Goal: Answer question/provide support: Share knowledge or assist other users

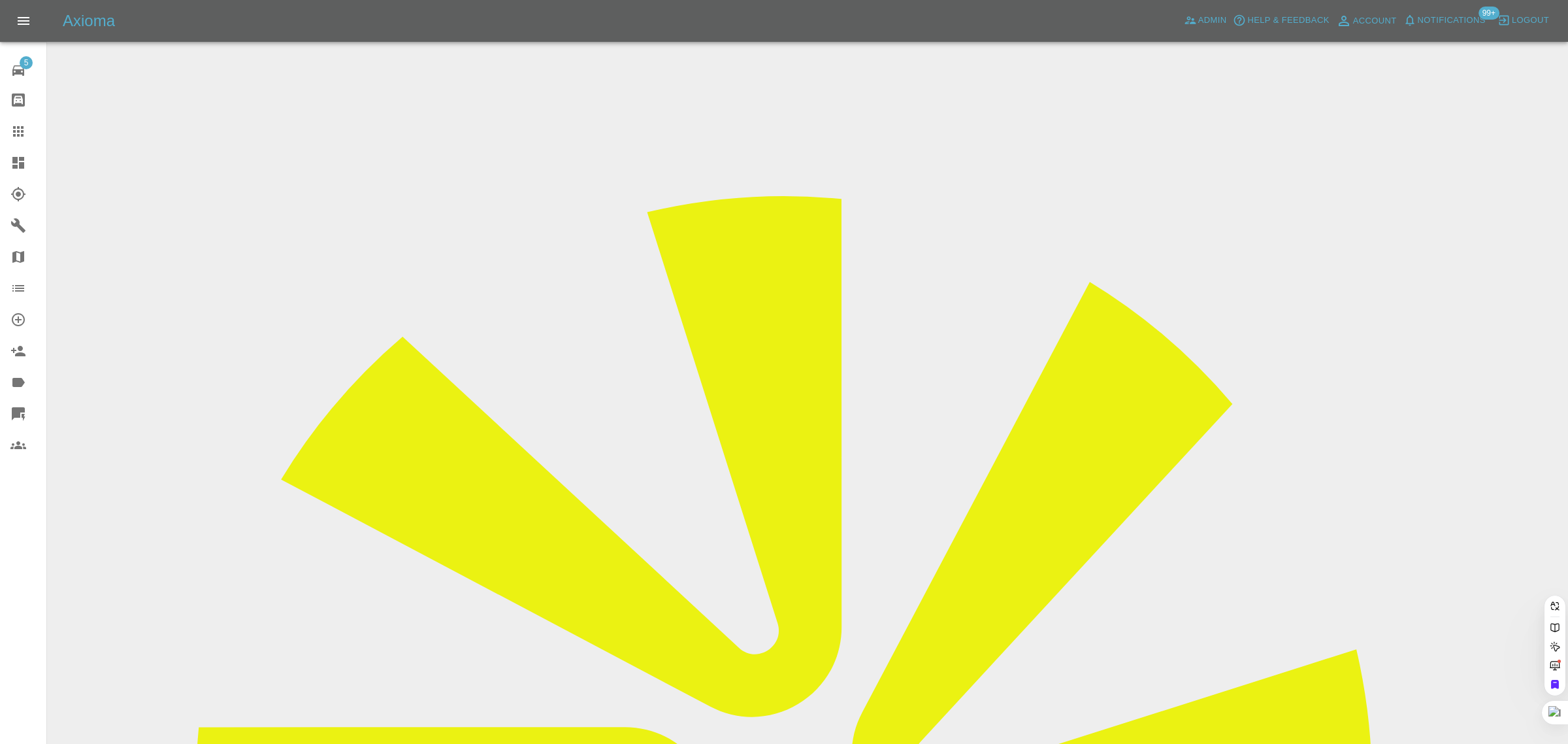
paste input "nicko999@hotmail.co.uk"
type input "nicko999@hotmail.co.uk"
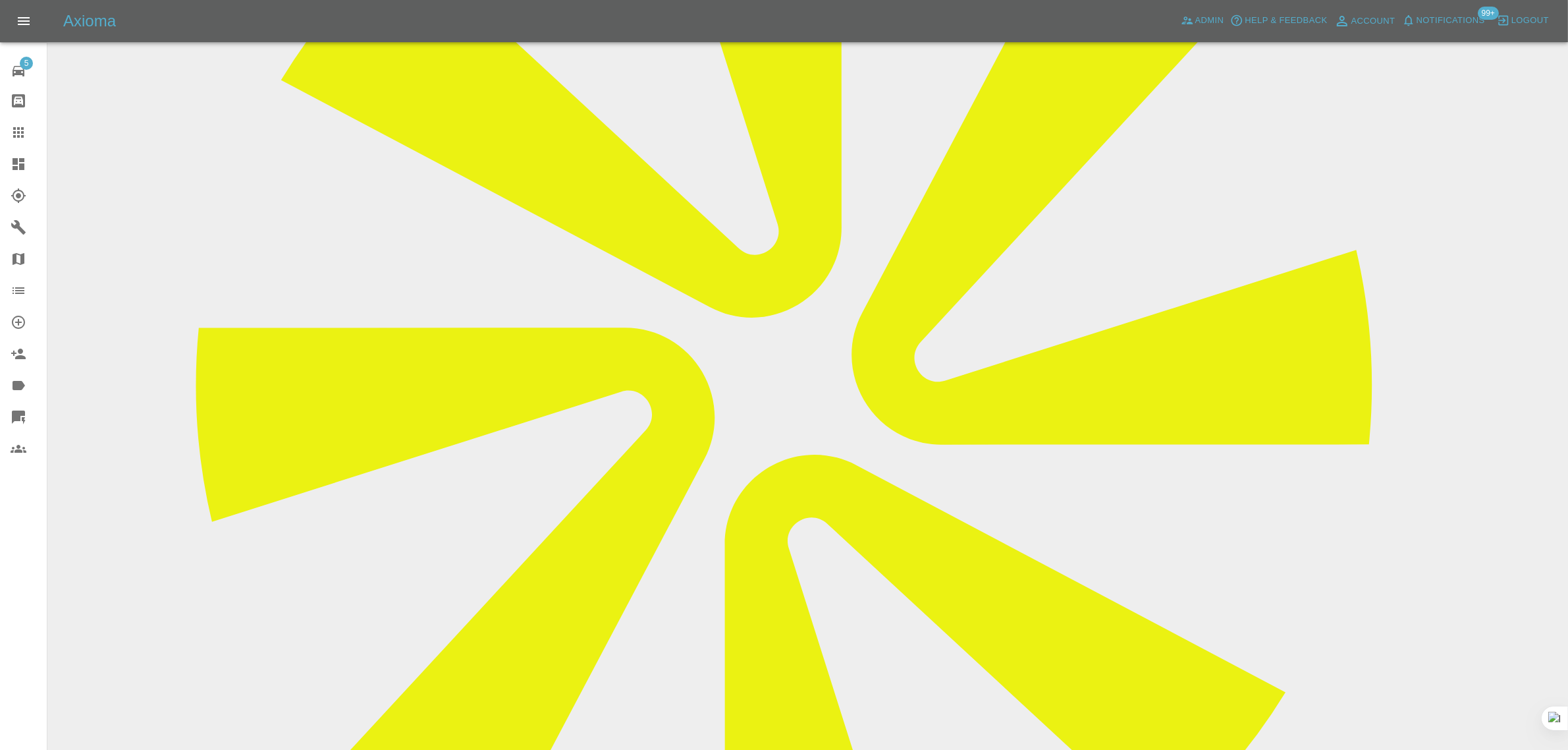
scroll to position [165, 0]
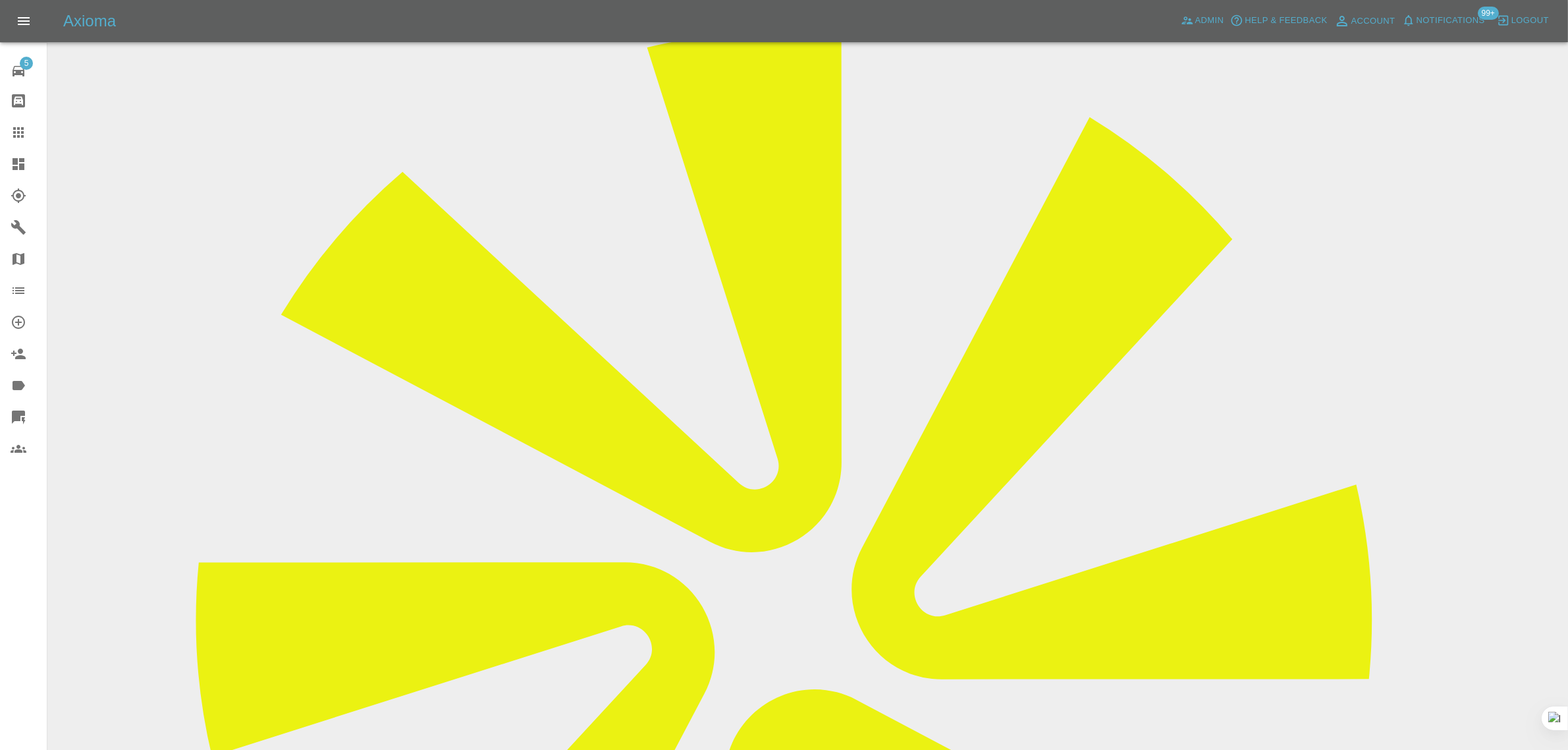
click at [20, 134] on icon at bounding box center [19, 132] width 15 height 15
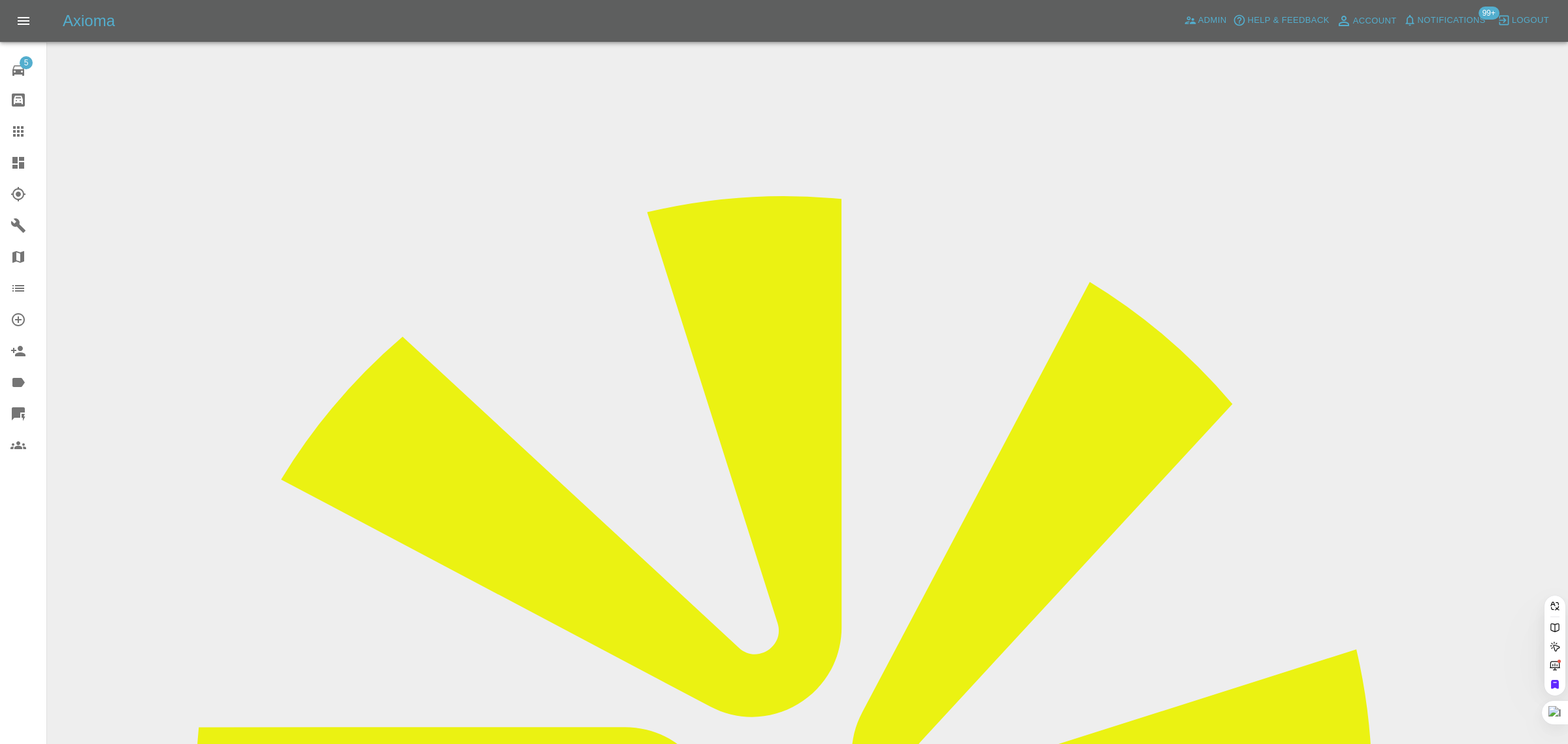
paste input "chat.utopias.2y@icloud.com"
type input "chat.utopias.2y@icloud.com"
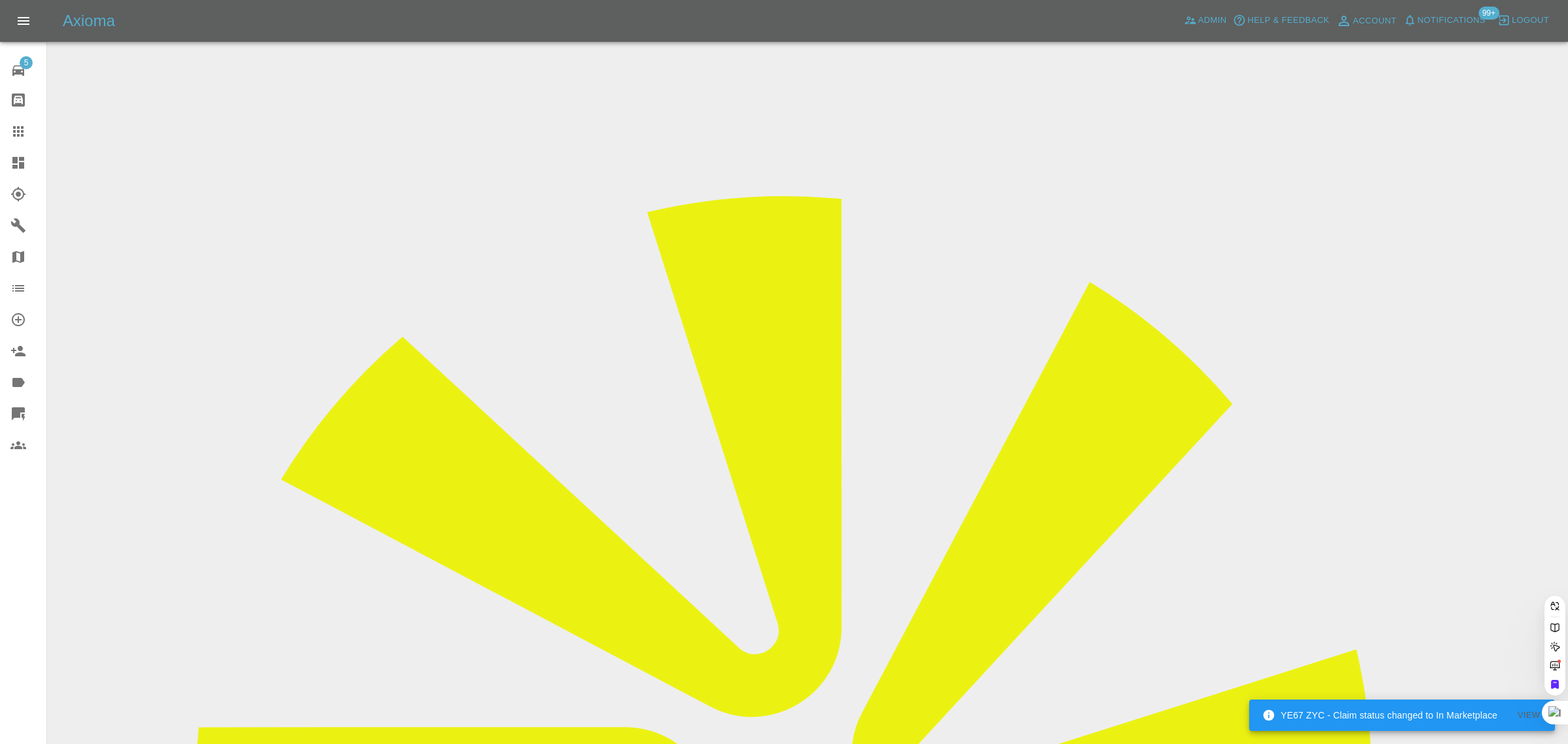
scroll to position [0, 26]
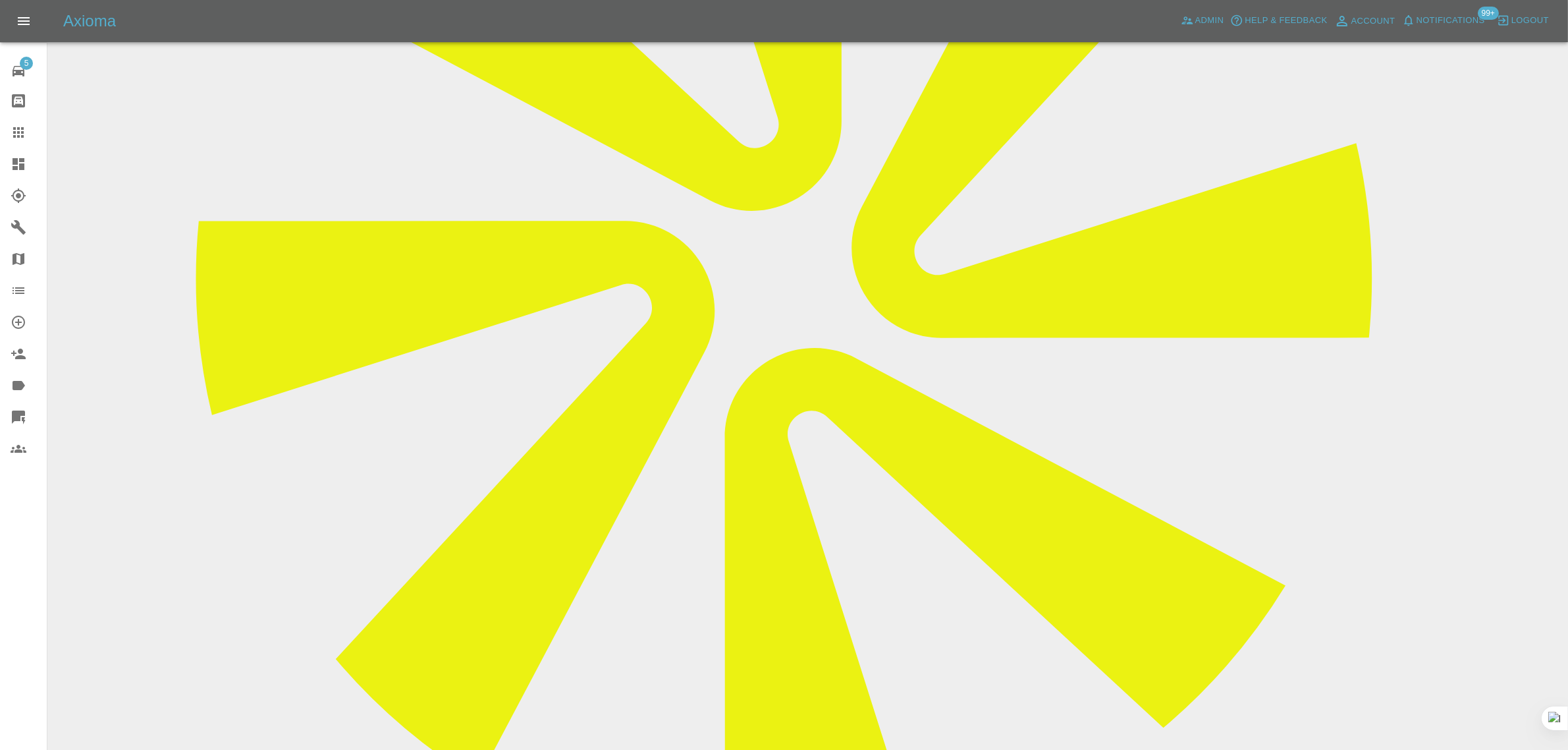
scroll to position [823, 0]
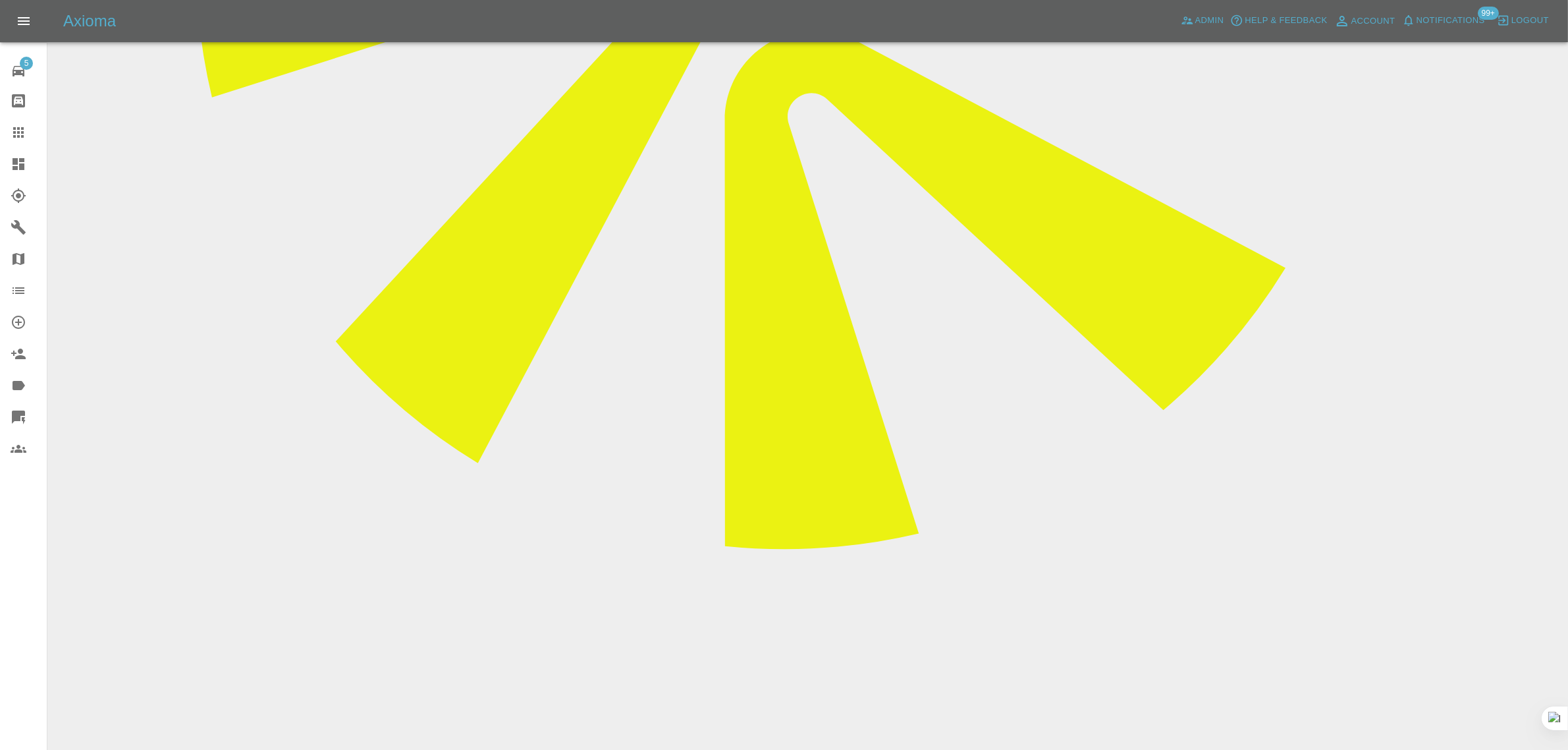
paste textarea "Please contact the customer regarding today's repair schedule."
type textarea "Please contact the customer regarding today's repair schedule."
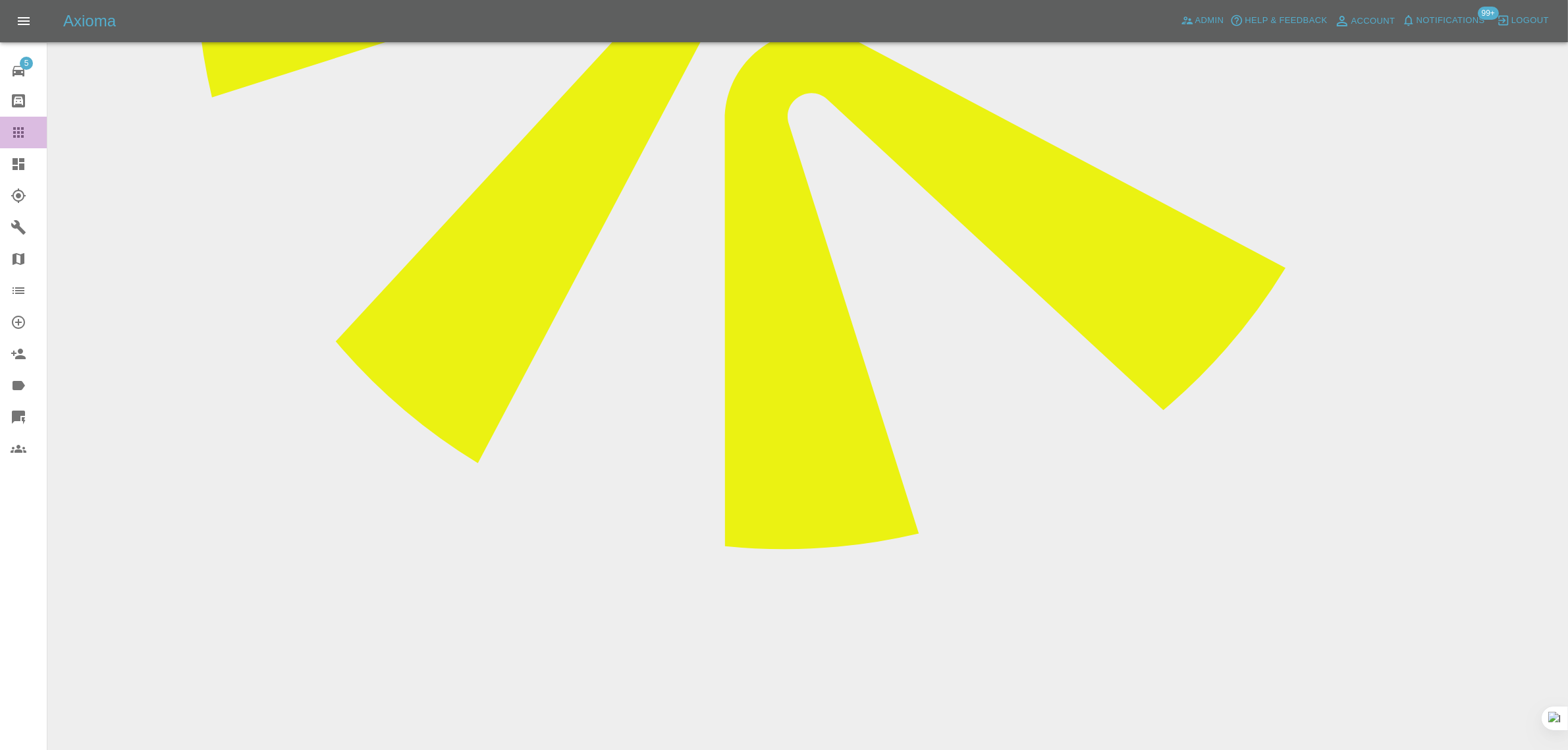
click at [33, 132] on div at bounding box center [29, 132] width 37 height 15
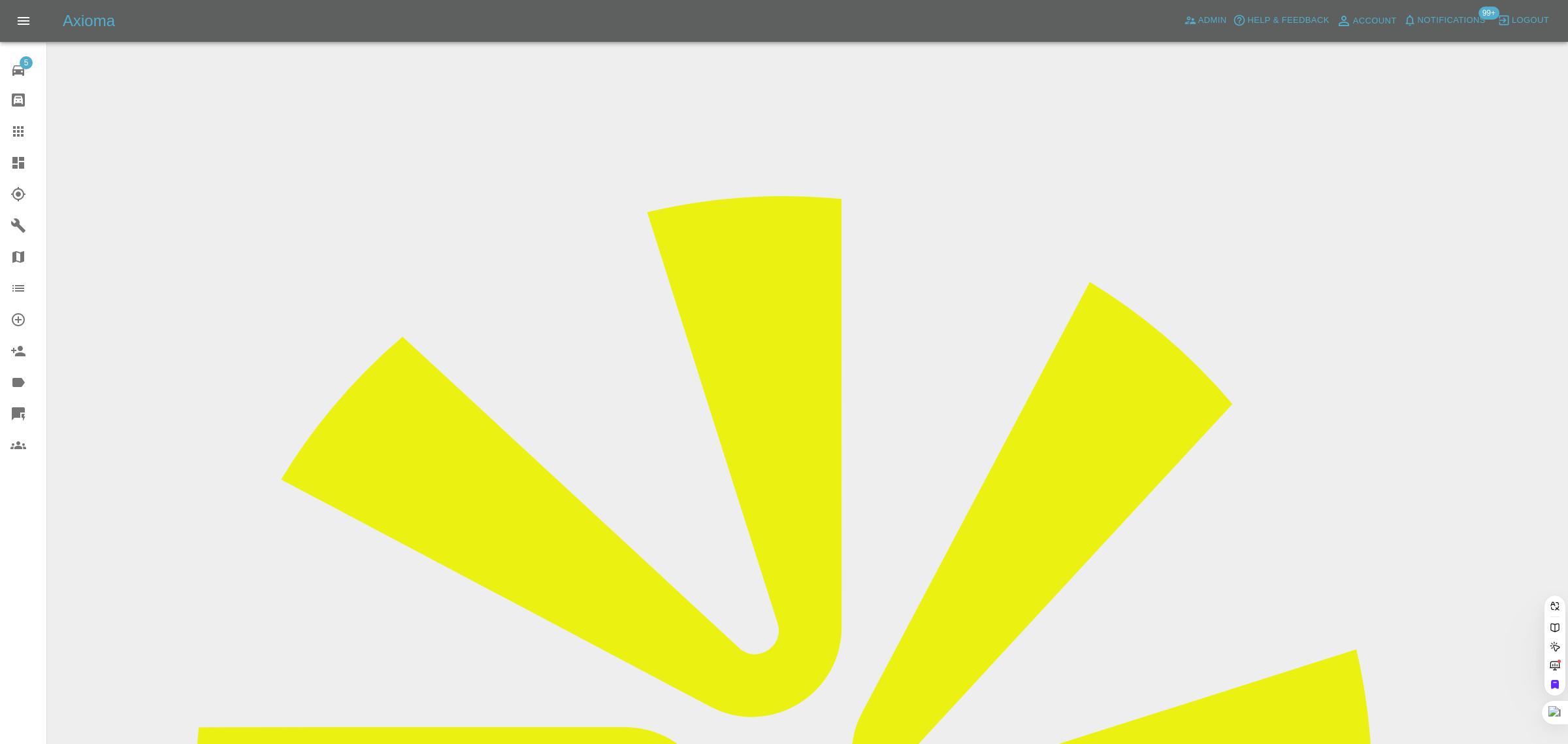
paste input "sam.bedford@hotmail.co"
type input "sam.bedford@hotmail.co"
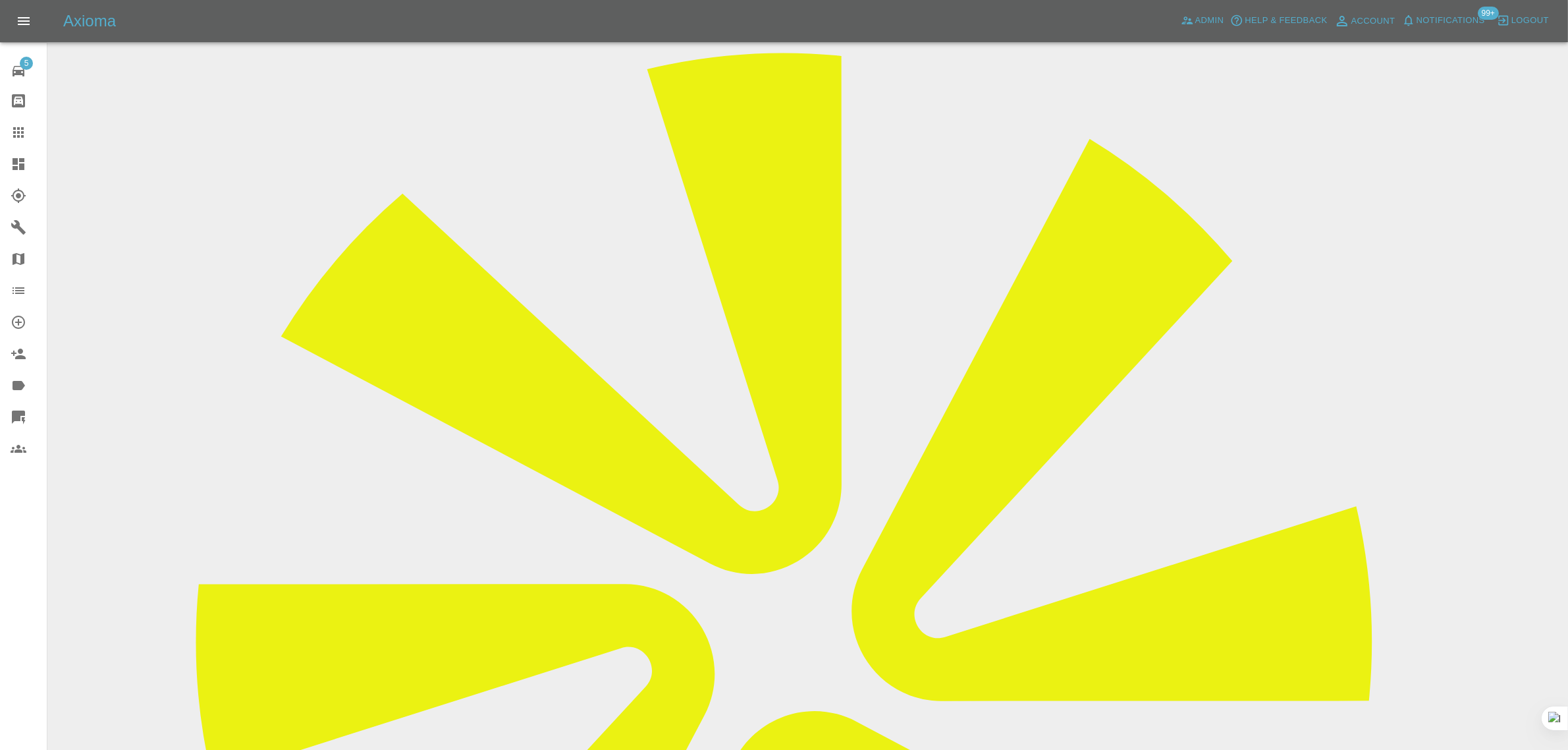
scroll to position [221, 0]
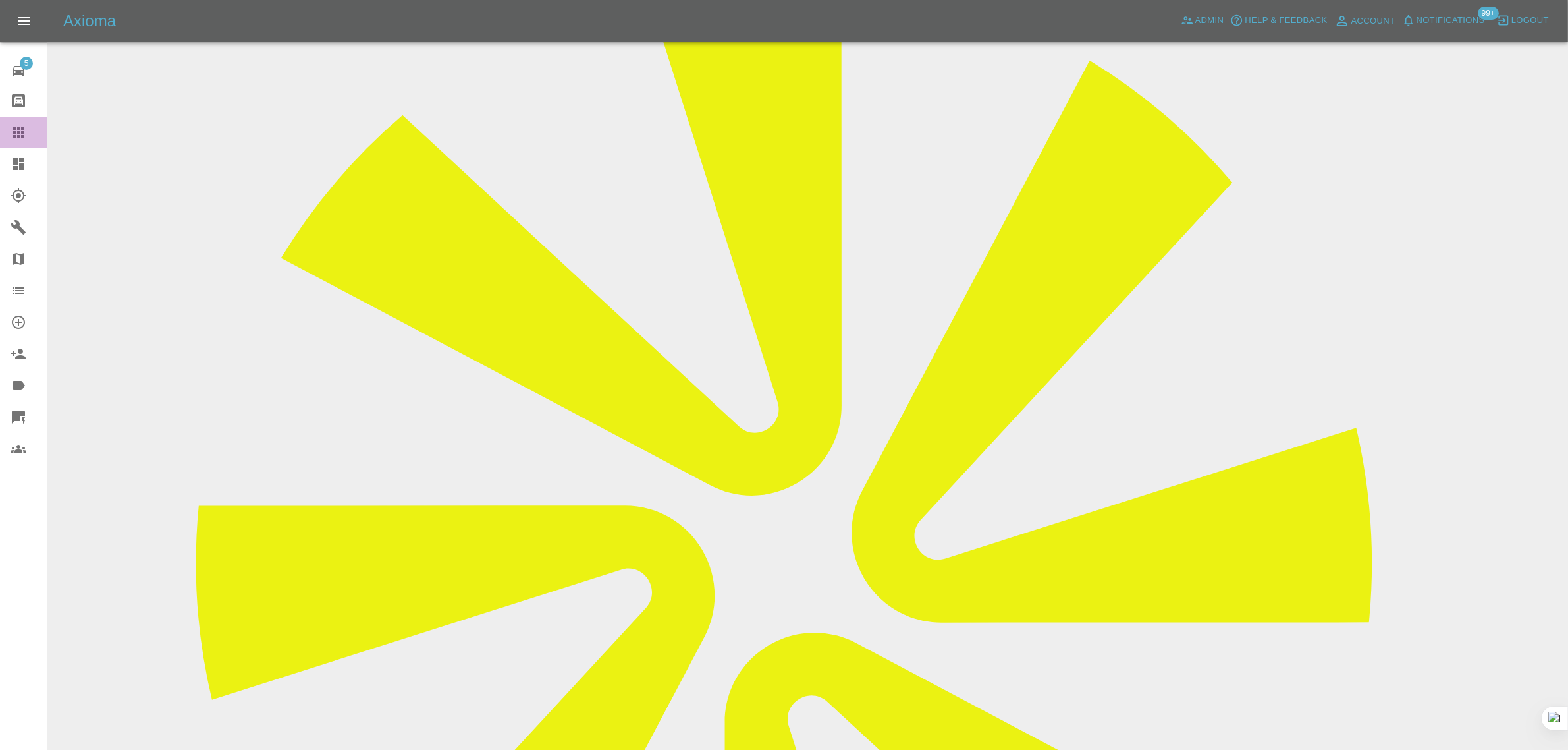
click at [22, 123] on link "Claims" at bounding box center [23, 132] width 46 height 32
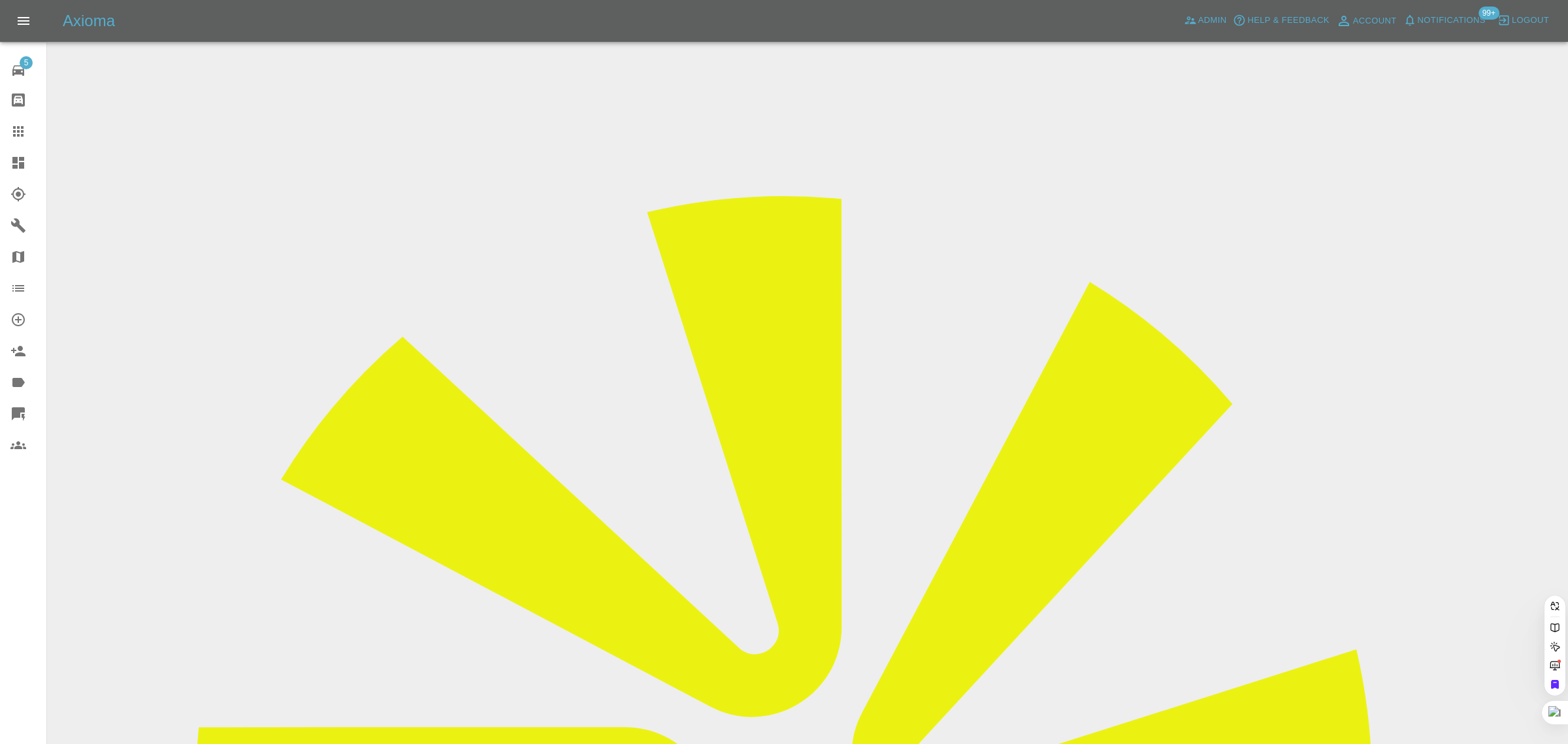
paste input "toby.hambridge@riggingservices.co.uk"
type input "toby.hambridge@riggingservices.co.uk"
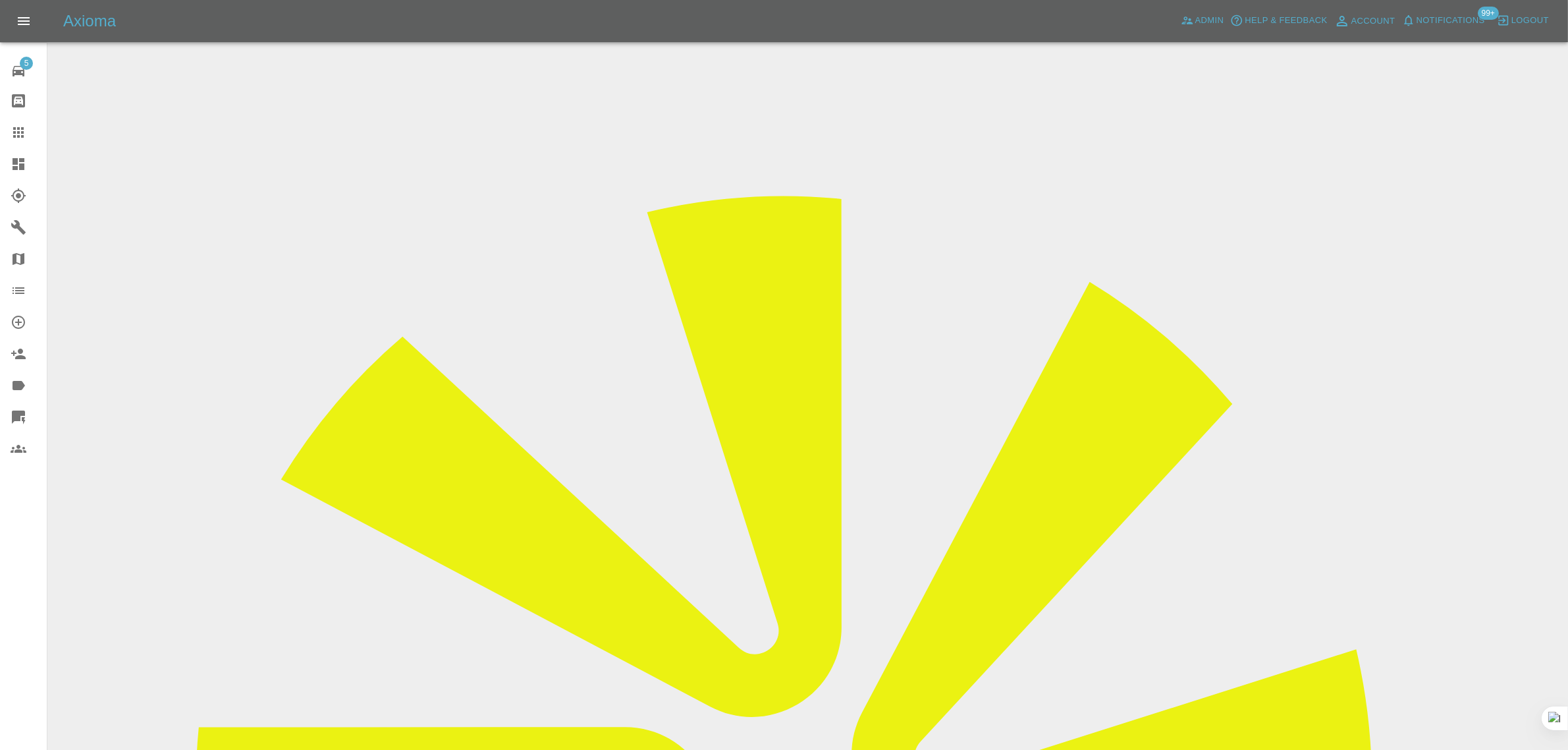
click at [14, 135] on icon at bounding box center [19, 132] width 15 height 15
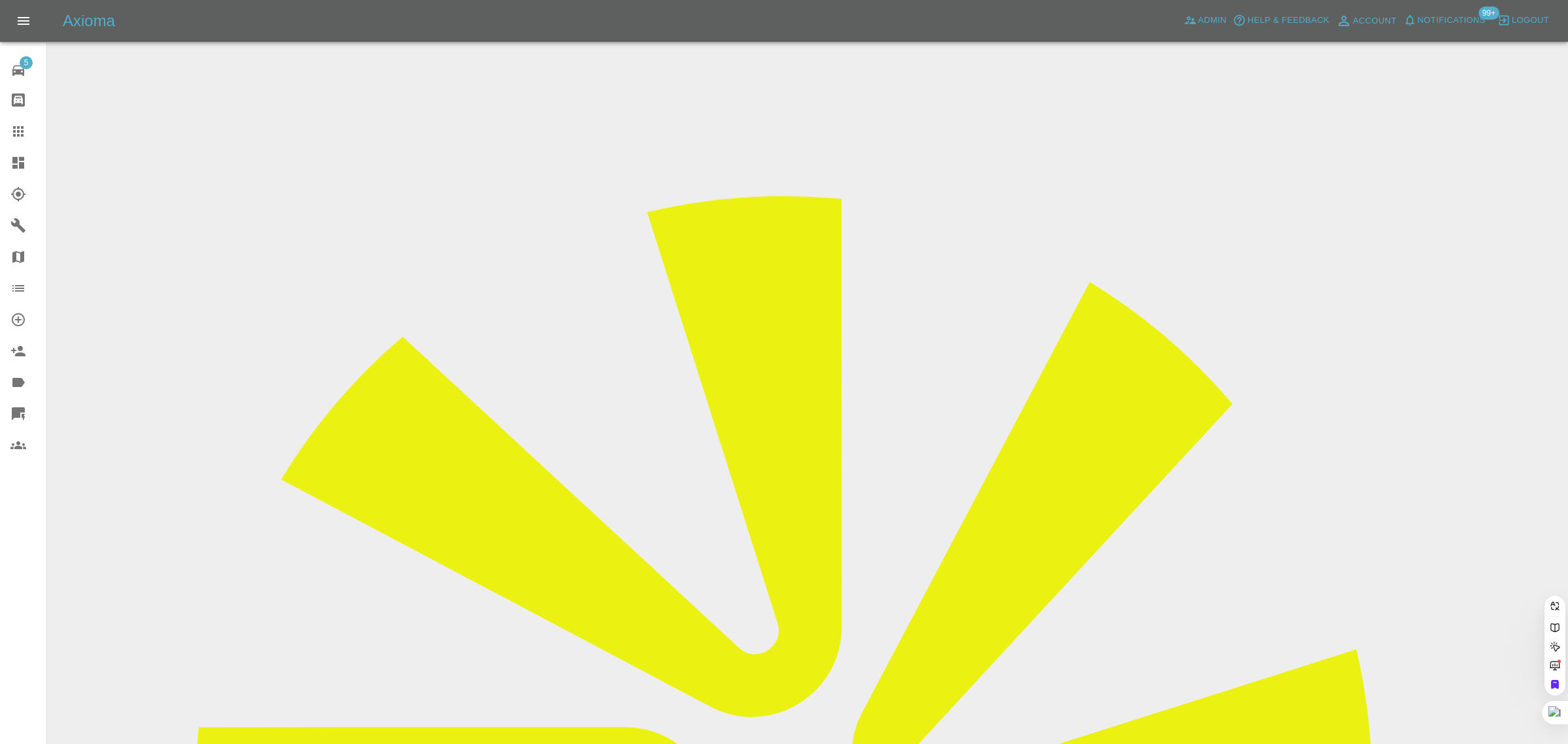
paste input "lalitshah99@yahoo.com"
type input "lalitshah99@yahoo.com"
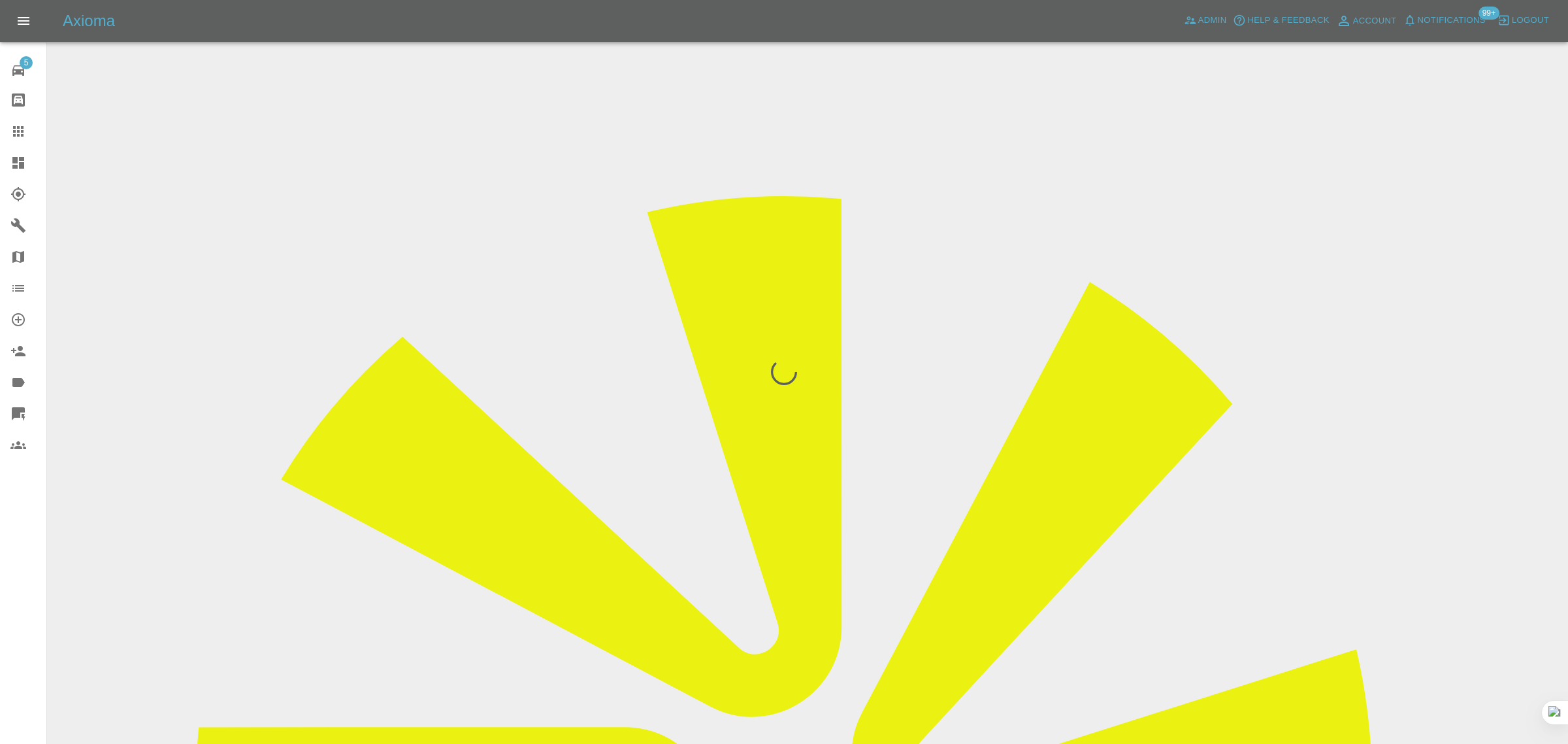
click at [21, 579] on div "5 Repair home Bodyshop home Claims Dashboard Explorer Garages Map Organization …" at bounding box center [23, 372] width 47 height 744
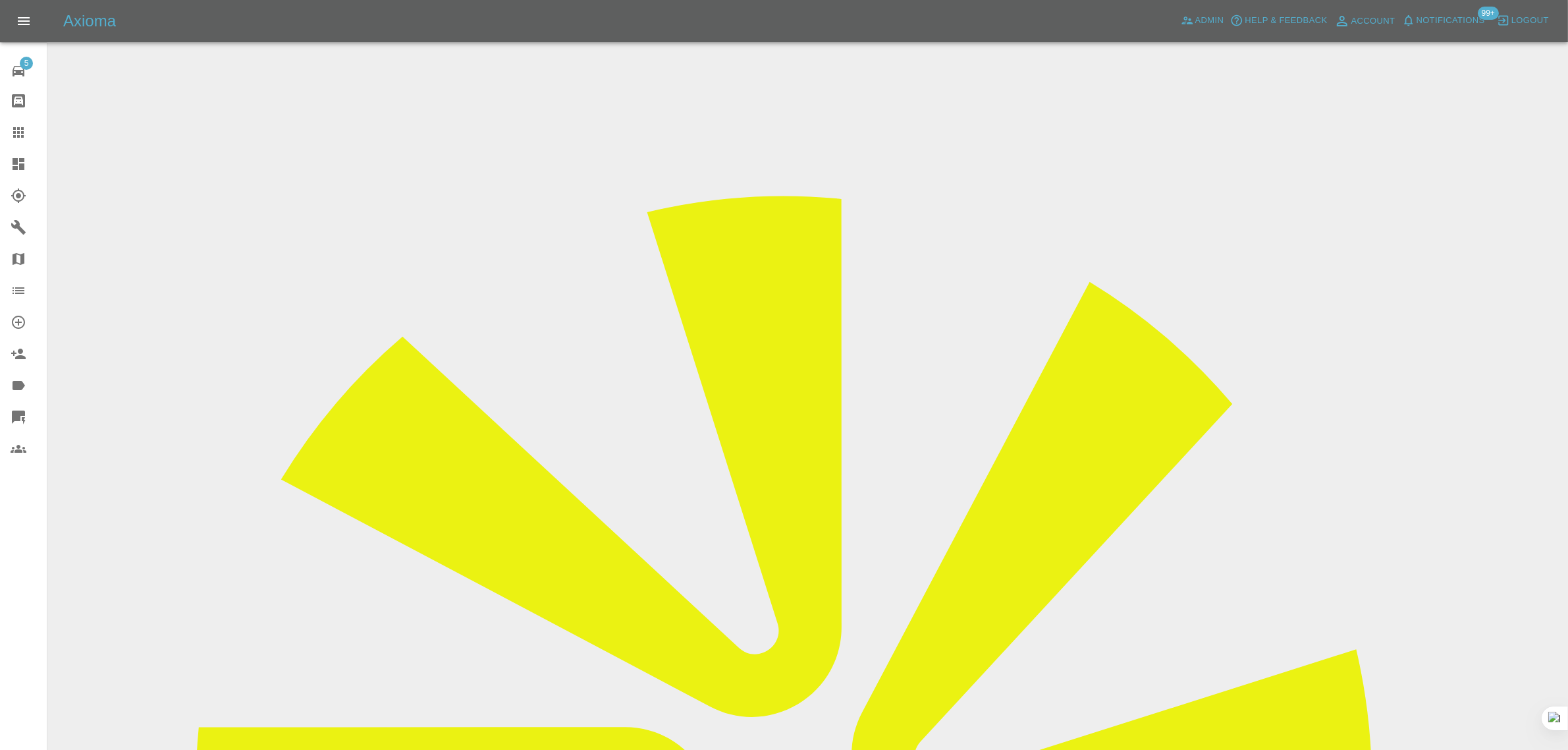
click at [5, 137] on link "Claims" at bounding box center [23, 132] width 46 height 32
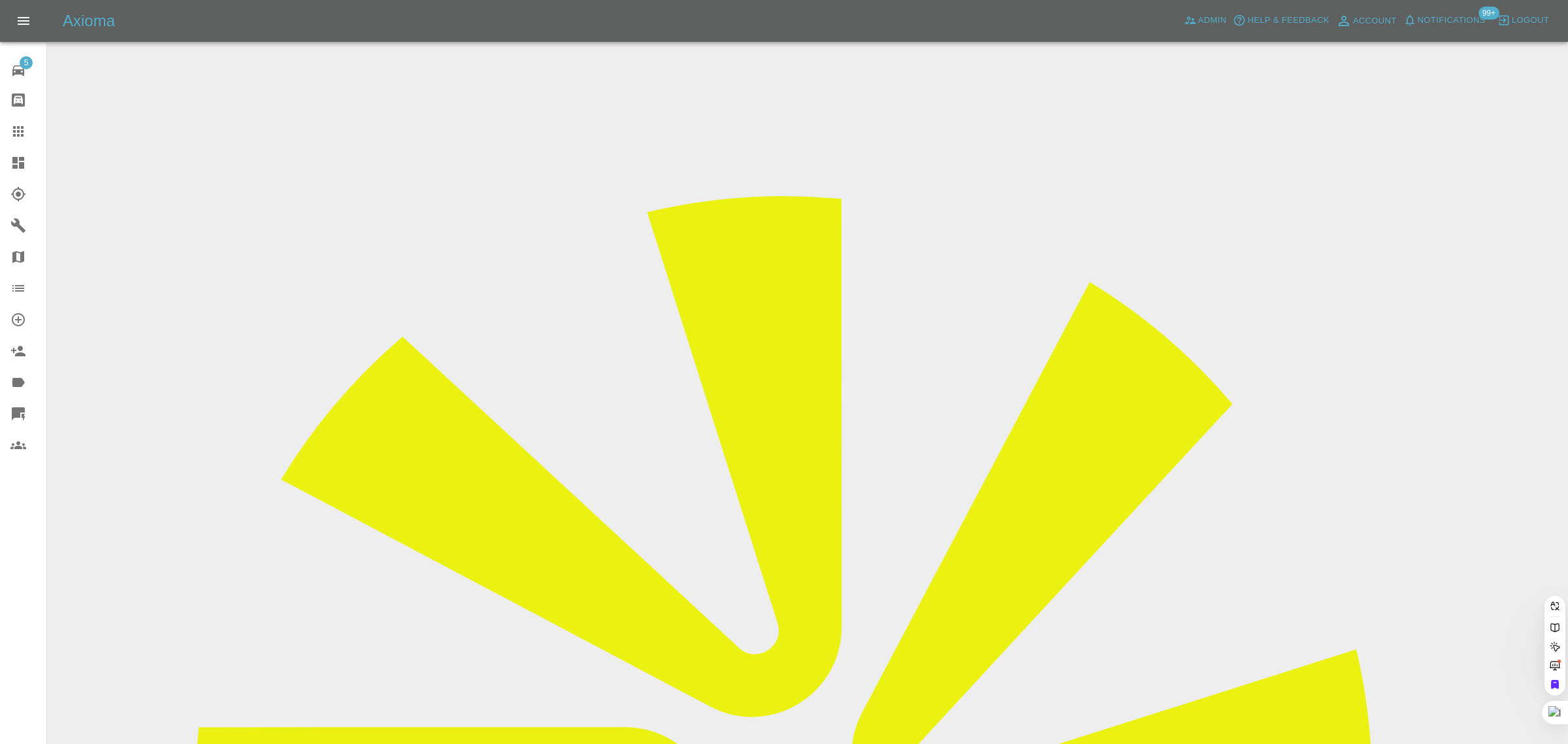
paste input "NickDyer@visual-vibe.co.uk"
type input "NickDyer@visual-vibe.co.uk"
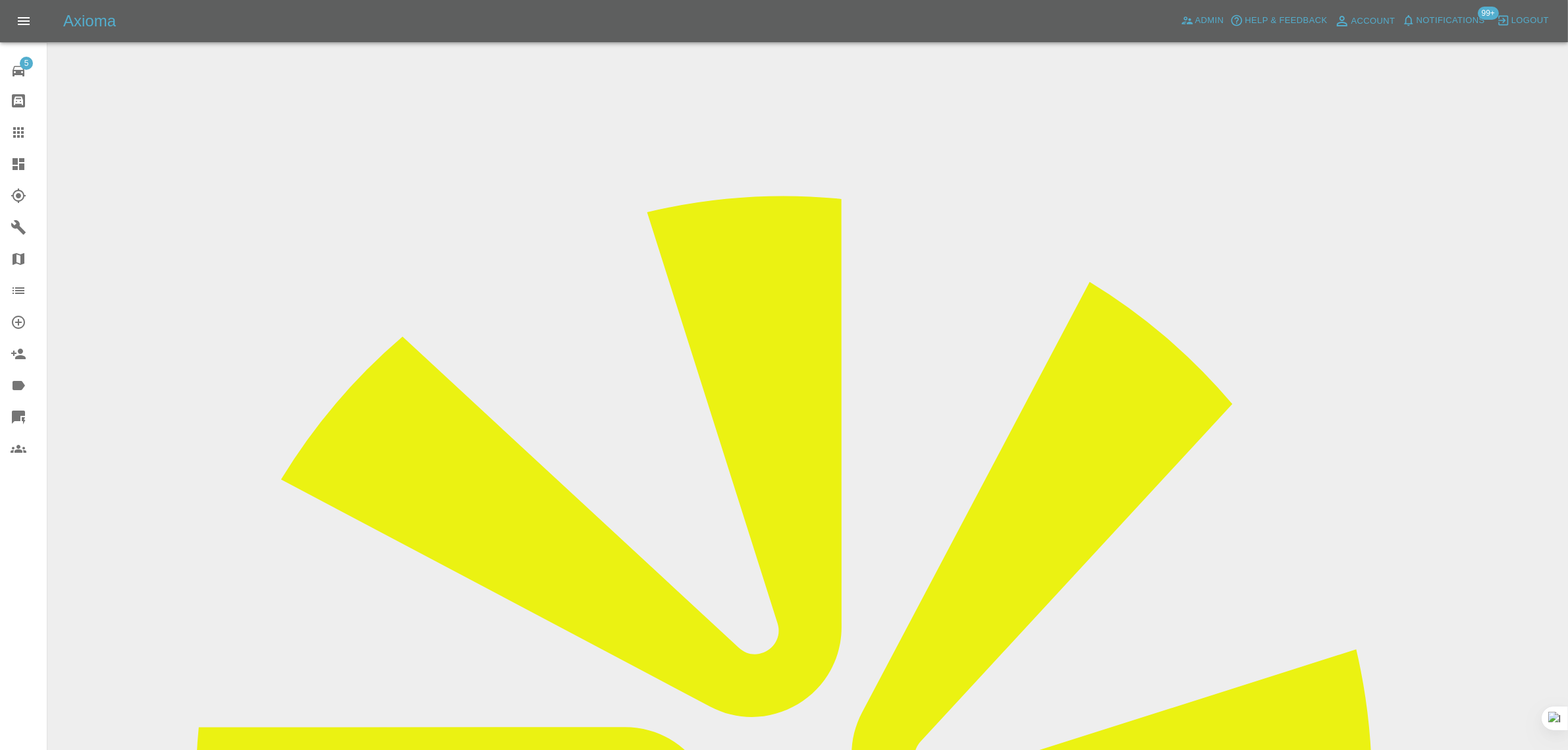
drag, startPoint x: 380, startPoint y: 617, endPoint x: 222, endPoint y: 619, distance: 158.0
paste input "GU85AS"
type input "GU85AS"
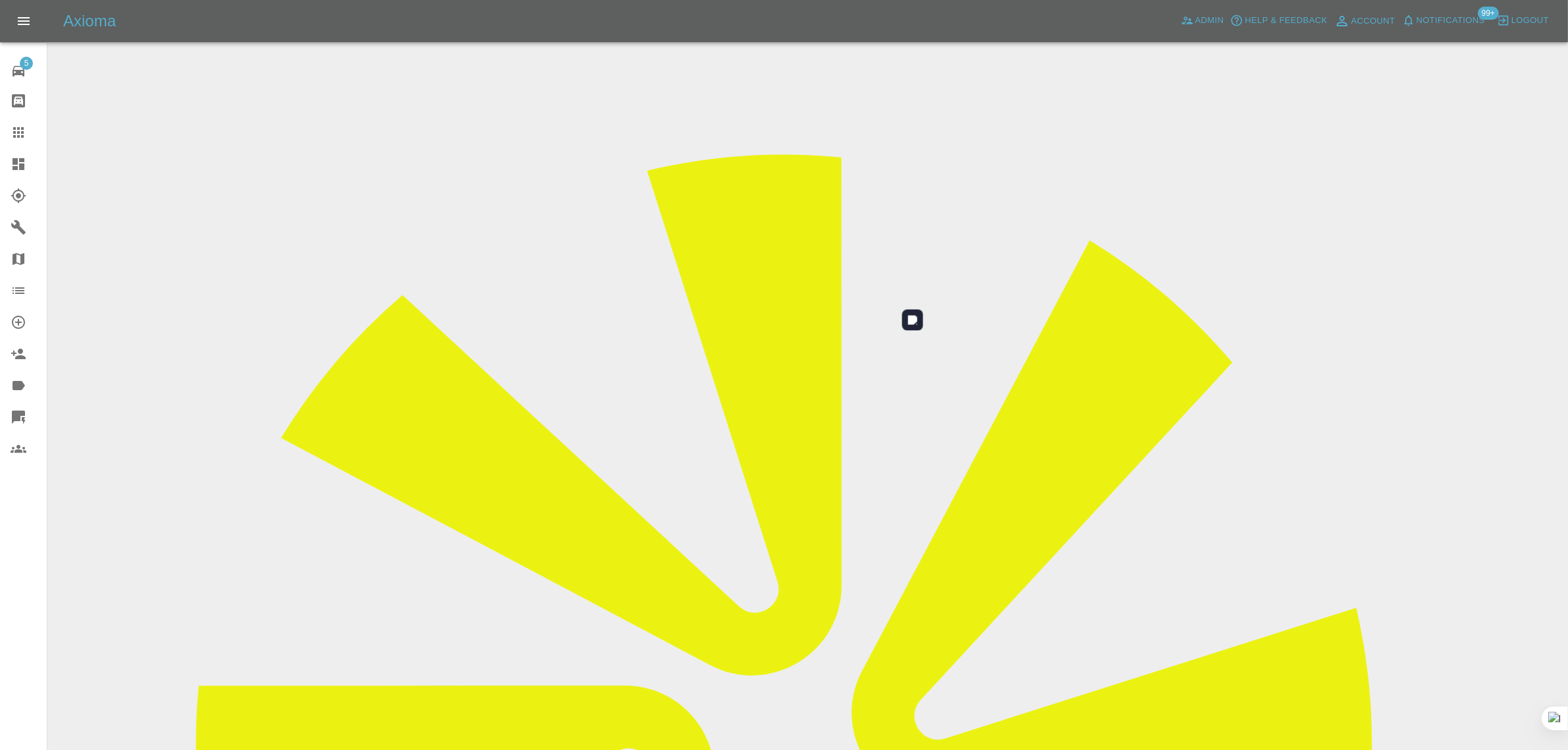
scroll to position [64, 0]
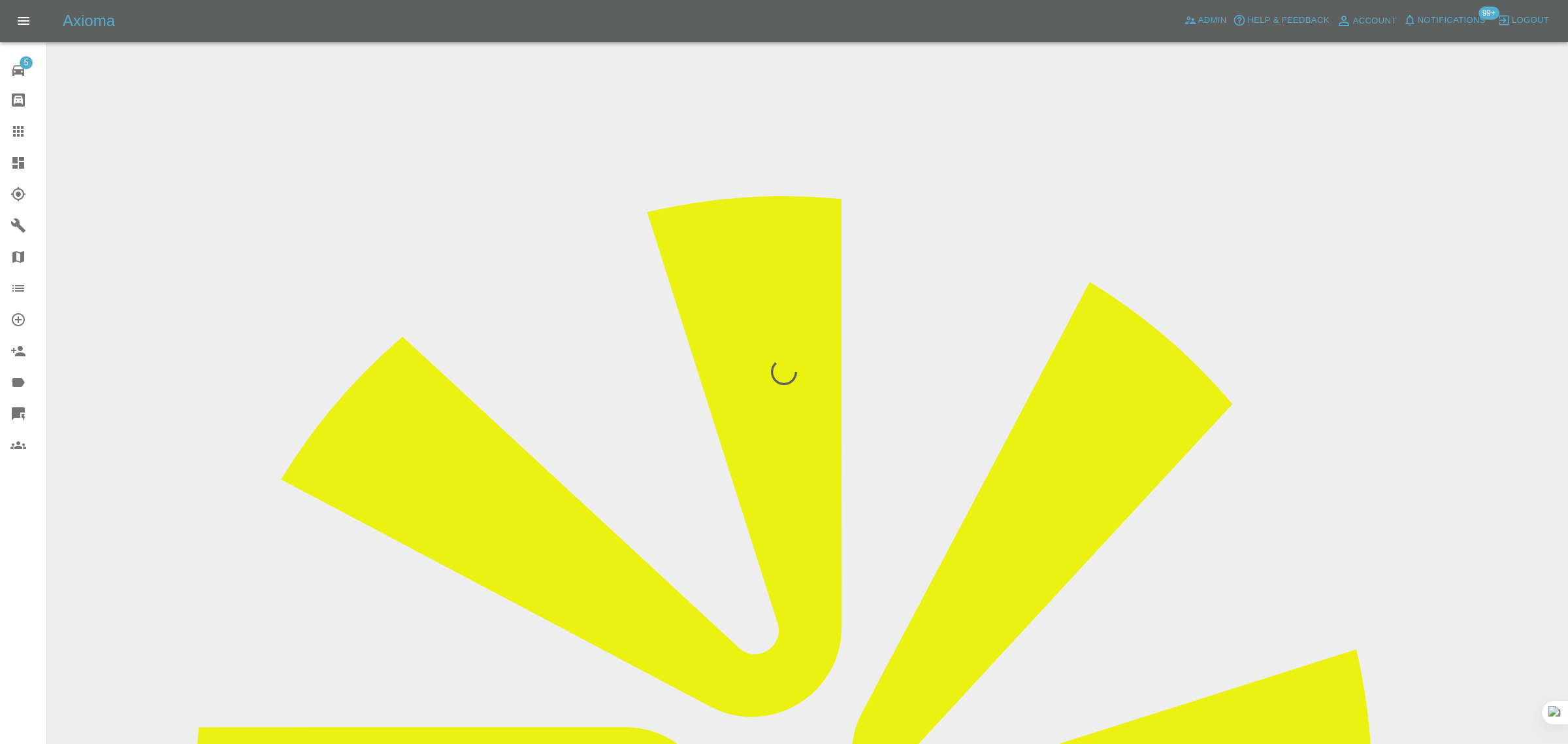
click at [31, 604] on div "5 Repair home Bodyshop home Claims Dashboard Explorer Garages Map Organization …" at bounding box center [23, 372] width 47 height 744
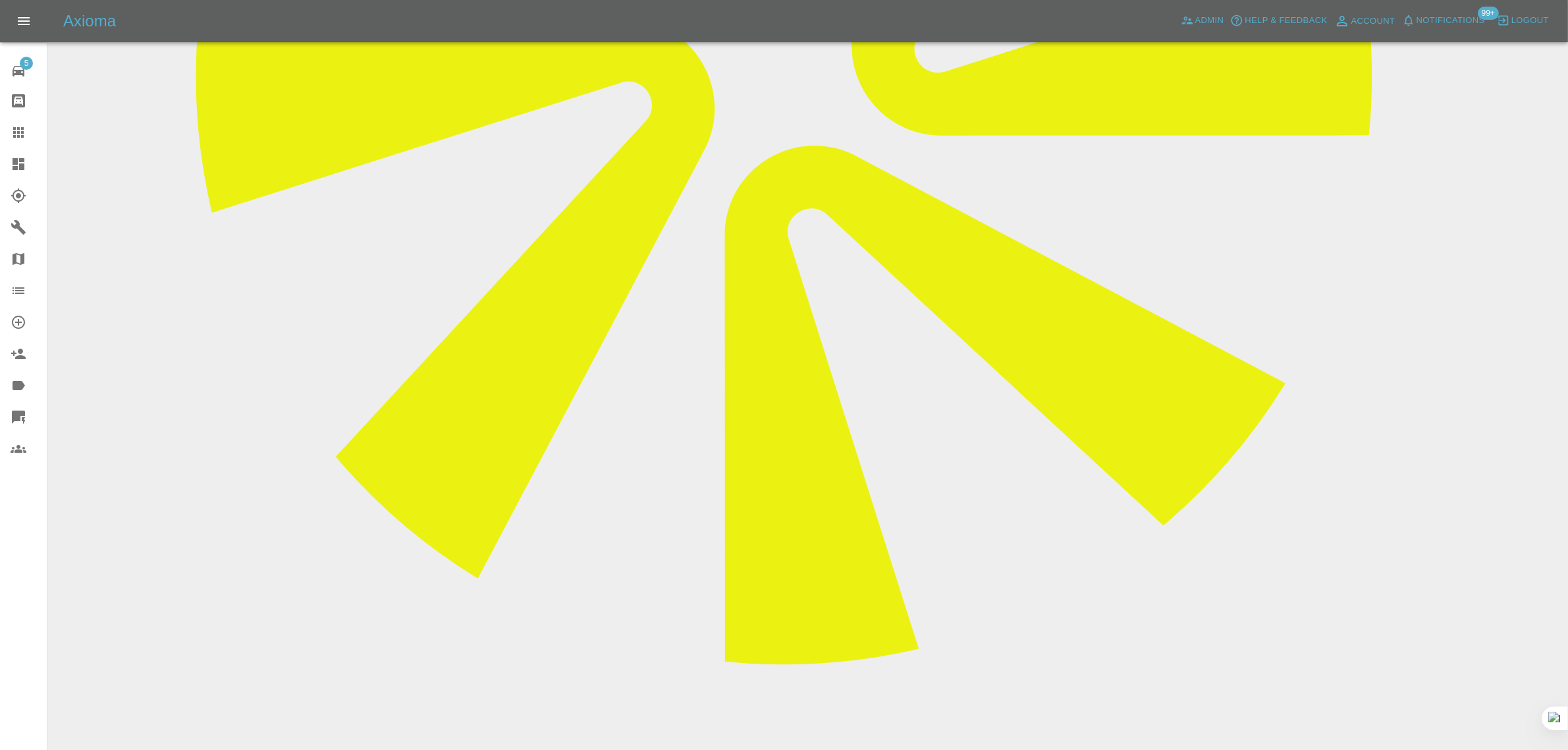
scroll to position [710, 0]
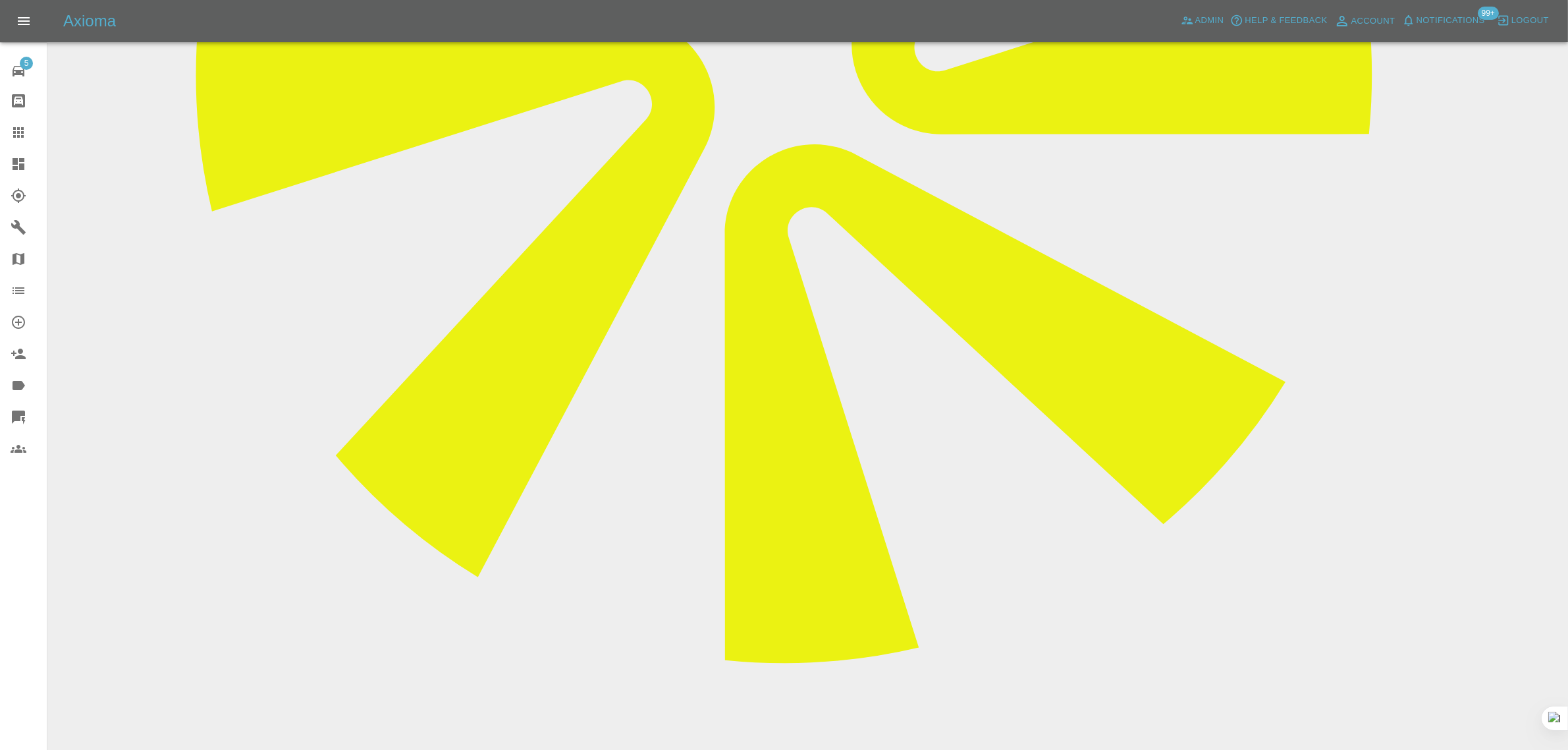
paste textarea "What day is good for you? Maybe 26th Sept...Friday."
type textarea "What day is good for you? Maybe 26th Sept...Friday."
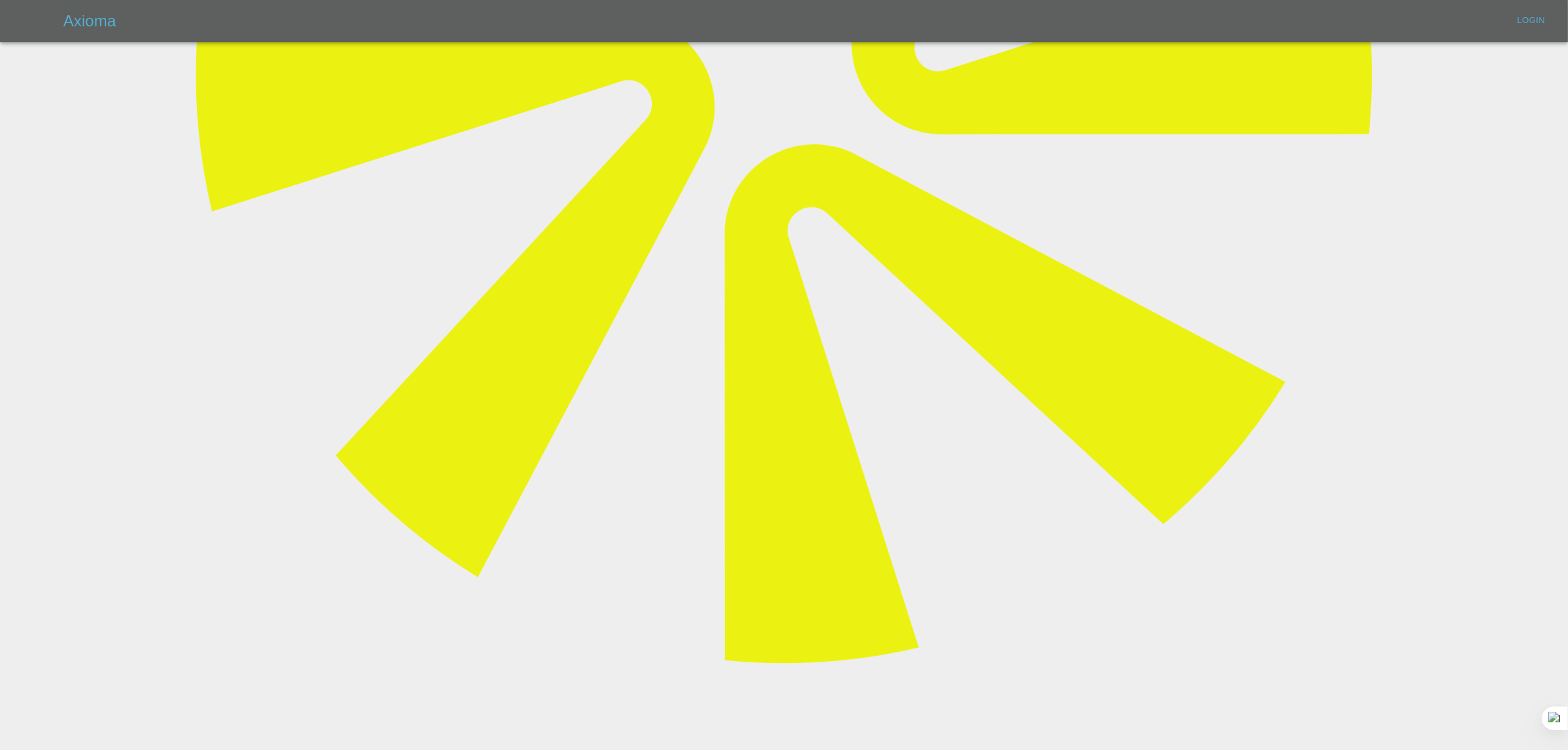
scroll to position [322, 0]
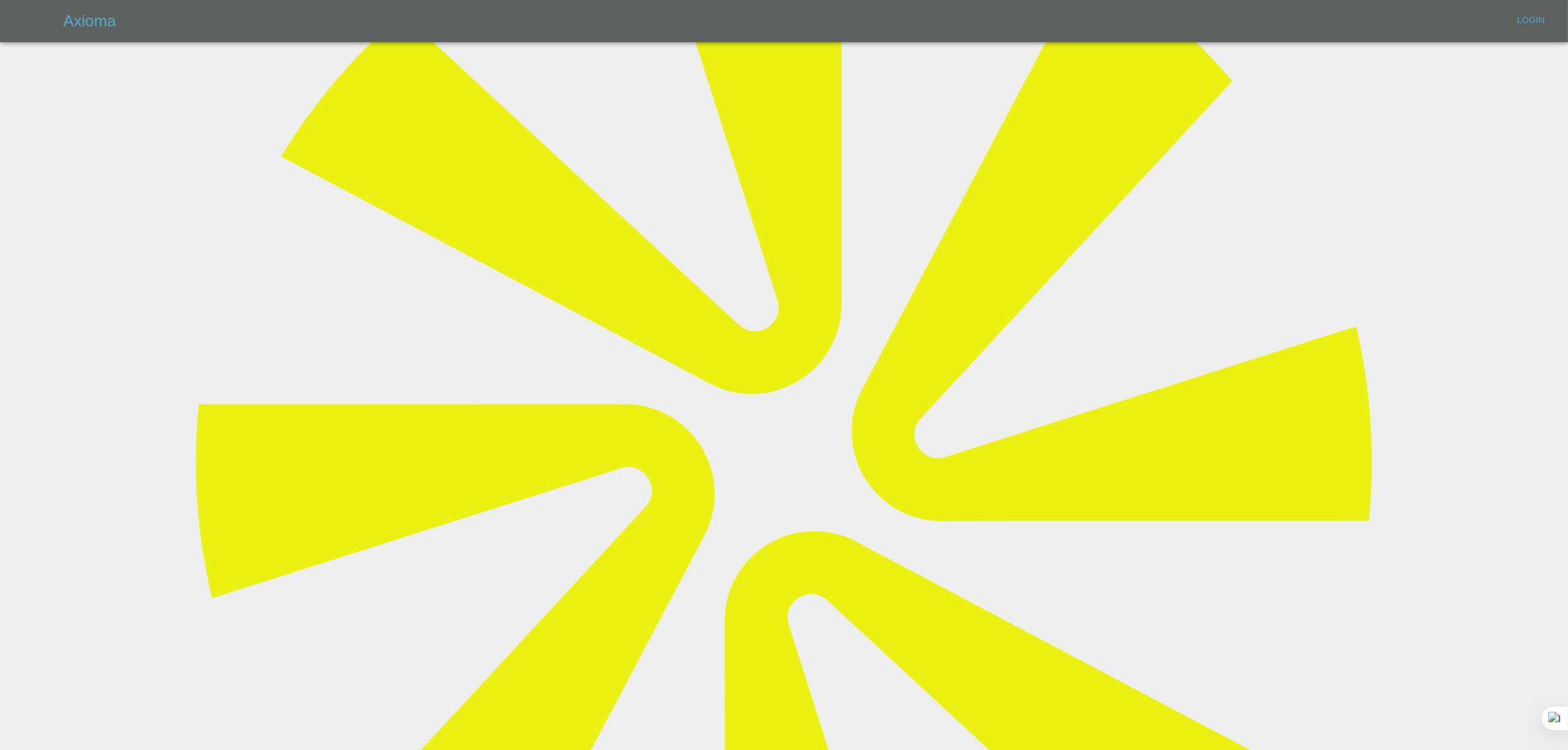
type input "[EMAIL_ADDRESS][DOMAIN_NAME]"
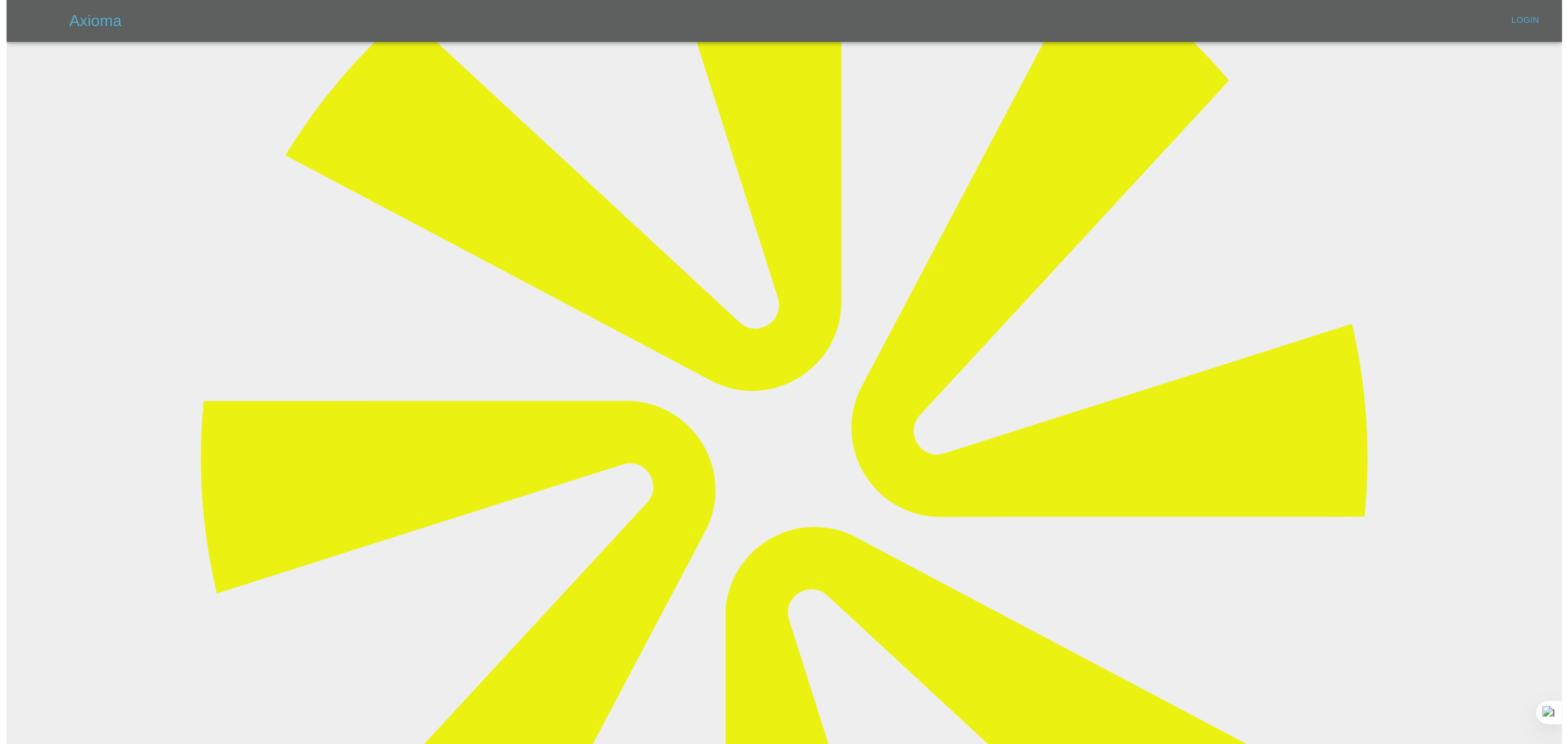
scroll to position [0, 0]
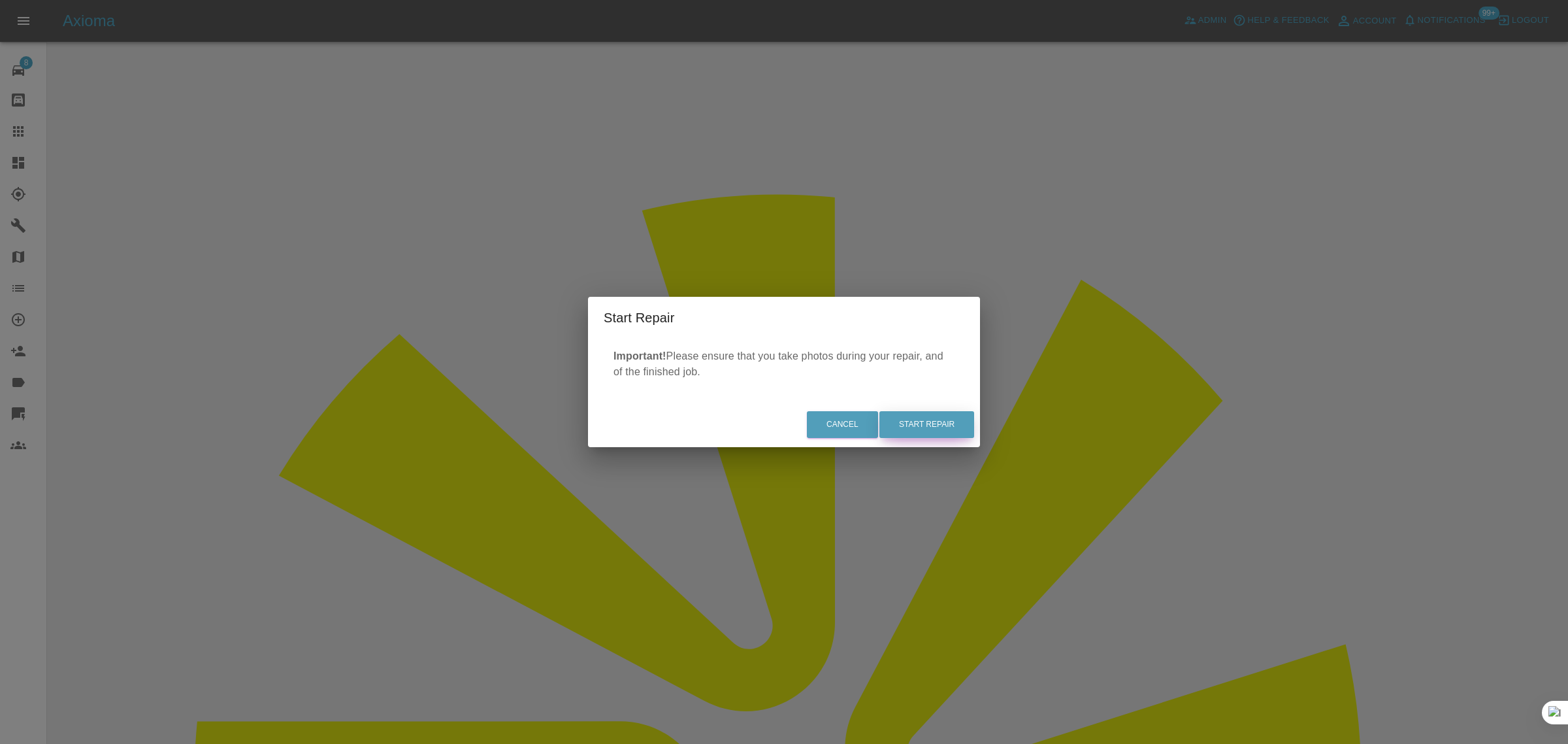
click at [961, 420] on button "Start Repair" at bounding box center [927, 424] width 95 height 27
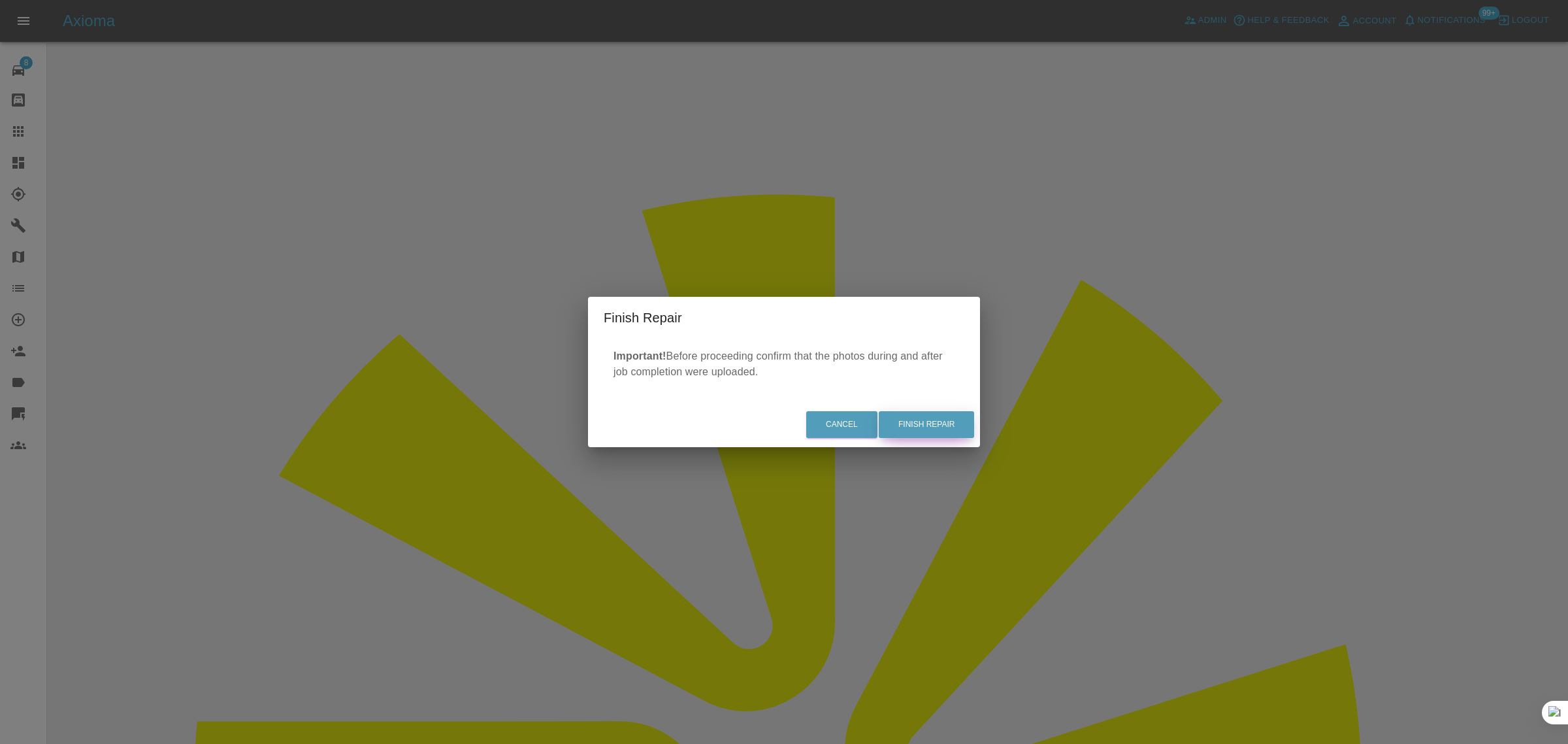
click at [902, 425] on button "Finish Repair" at bounding box center [926, 424] width 95 height 27
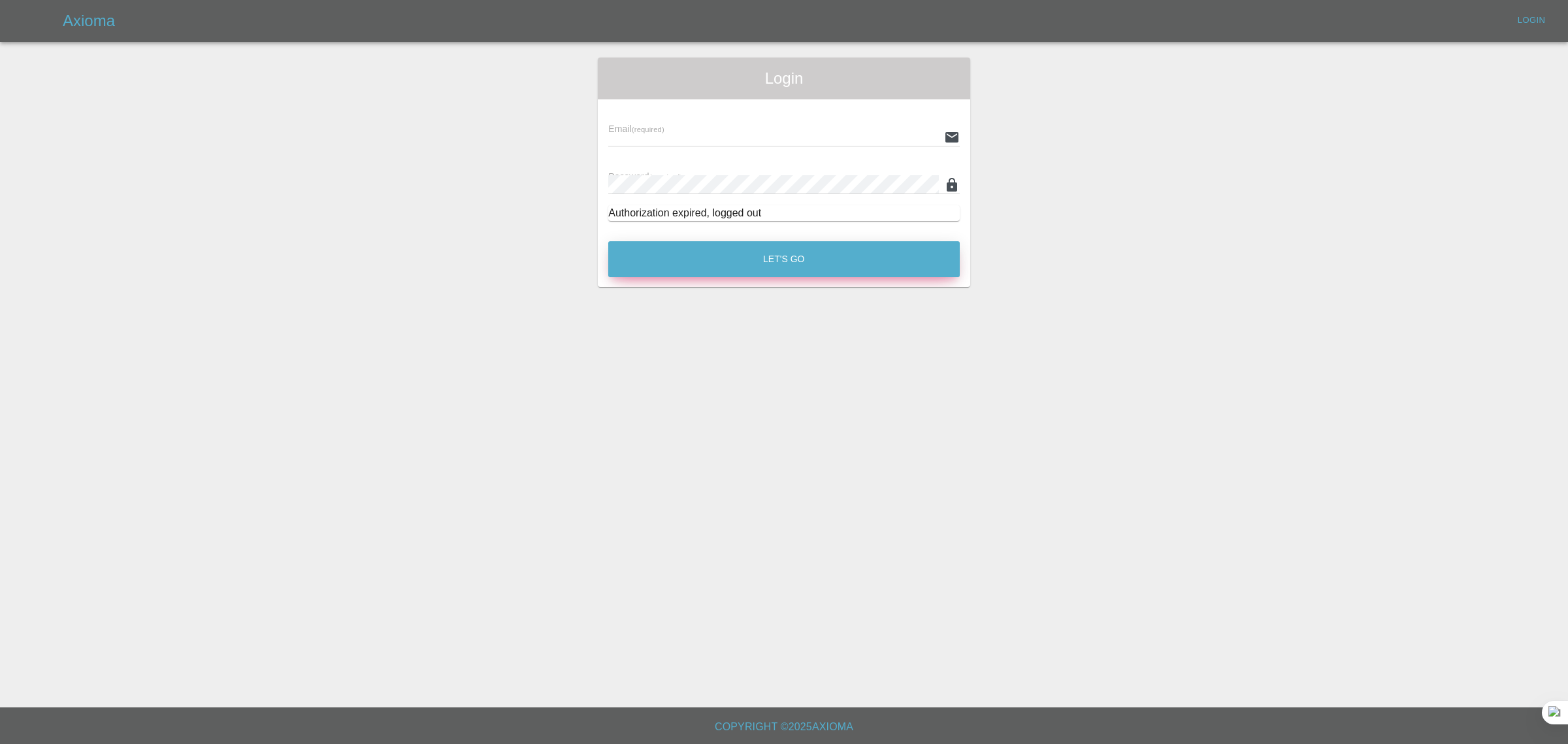
type input "[EMAIL_ADDRESS][DOMAIN_NAME]"
click at [728, 258] on button "Let's Go" at bounding box center [784, 258] width 351 height 36
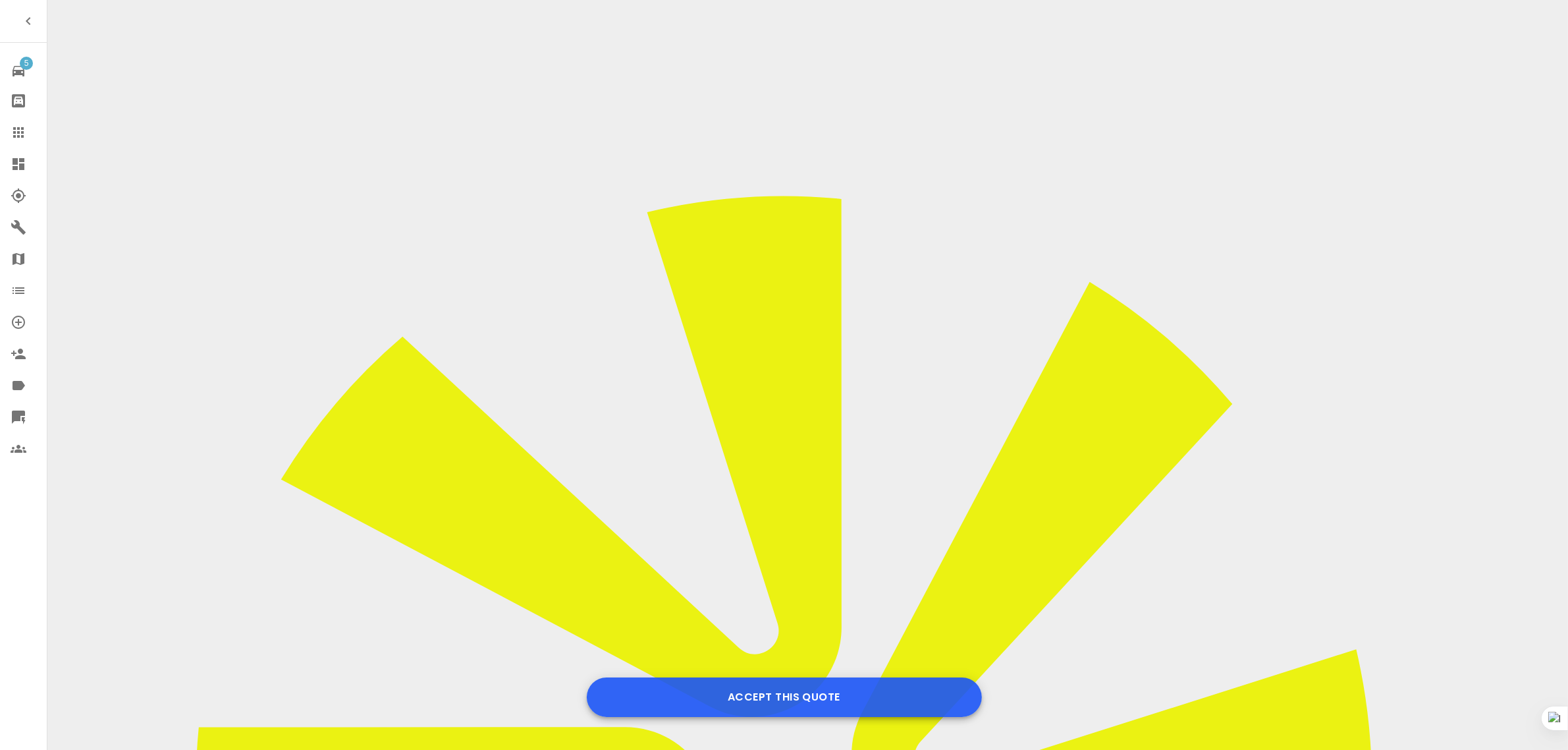
click at [754, 703] on button "Accept this Quote" at bounding box center [784, 697] width 395 height 39
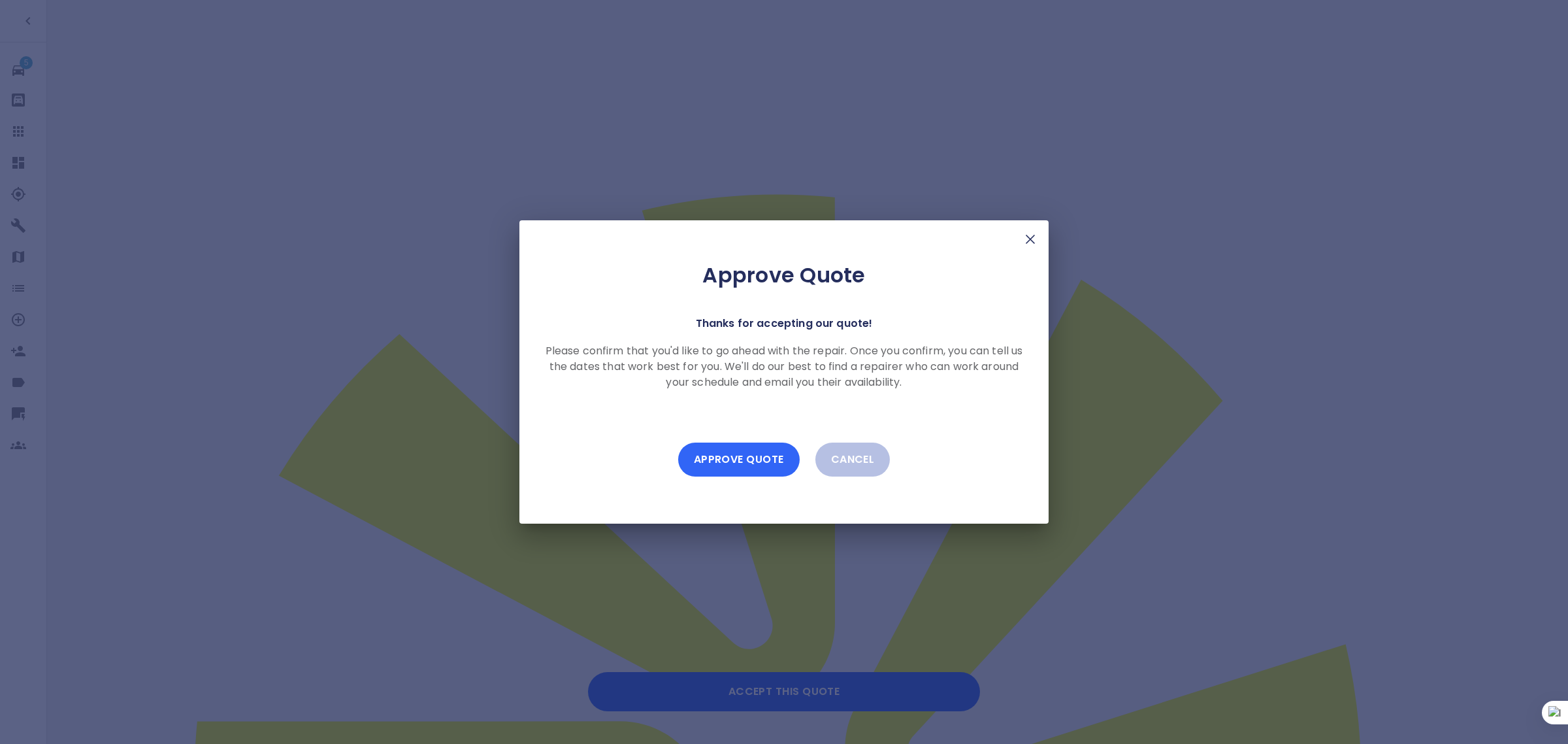
click at [763, 472] on button "Approve Quote" at bounding box center [738, 459] width 121 height 34
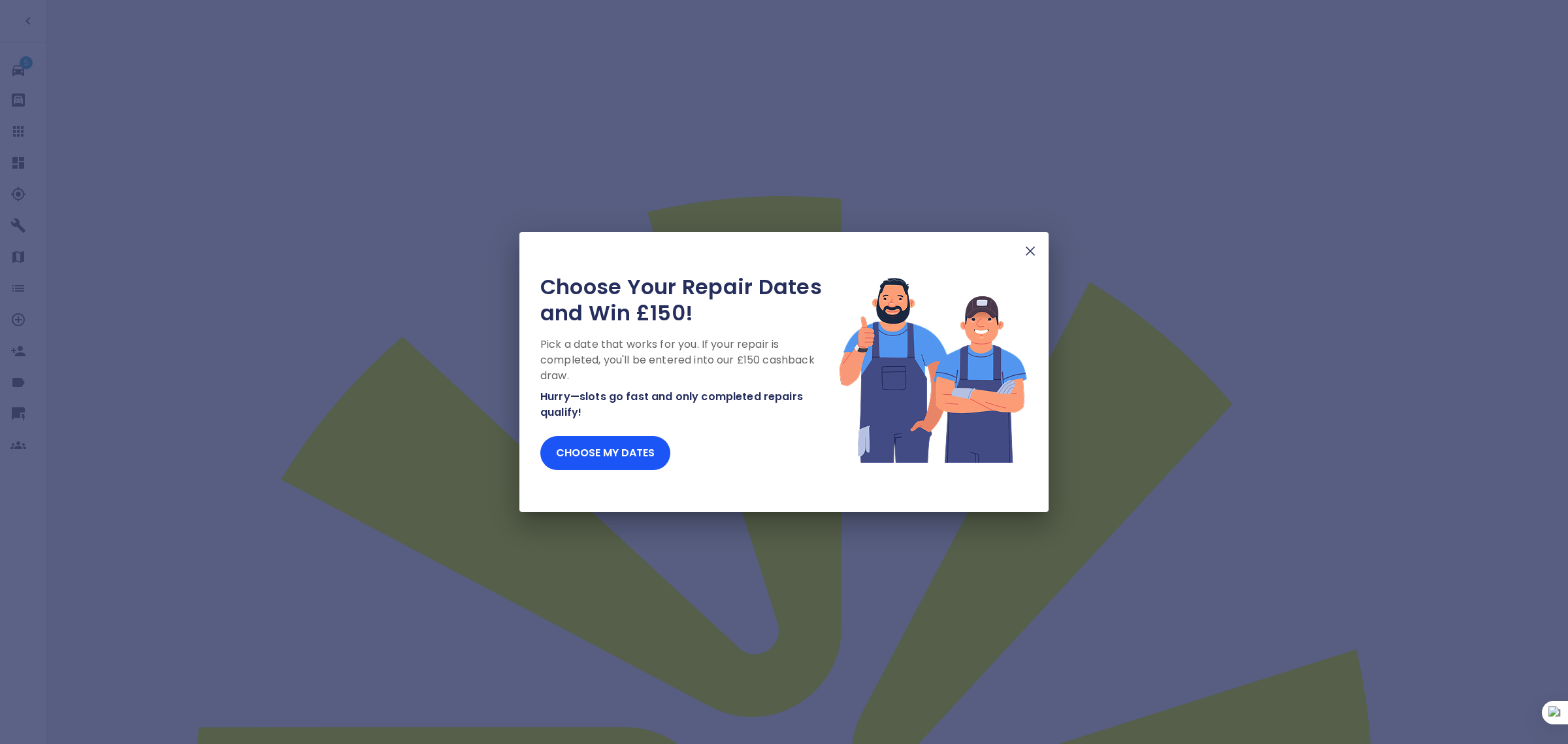
click at [1031, 249] on img at bounding box center [1030, 251] width 15 height 15
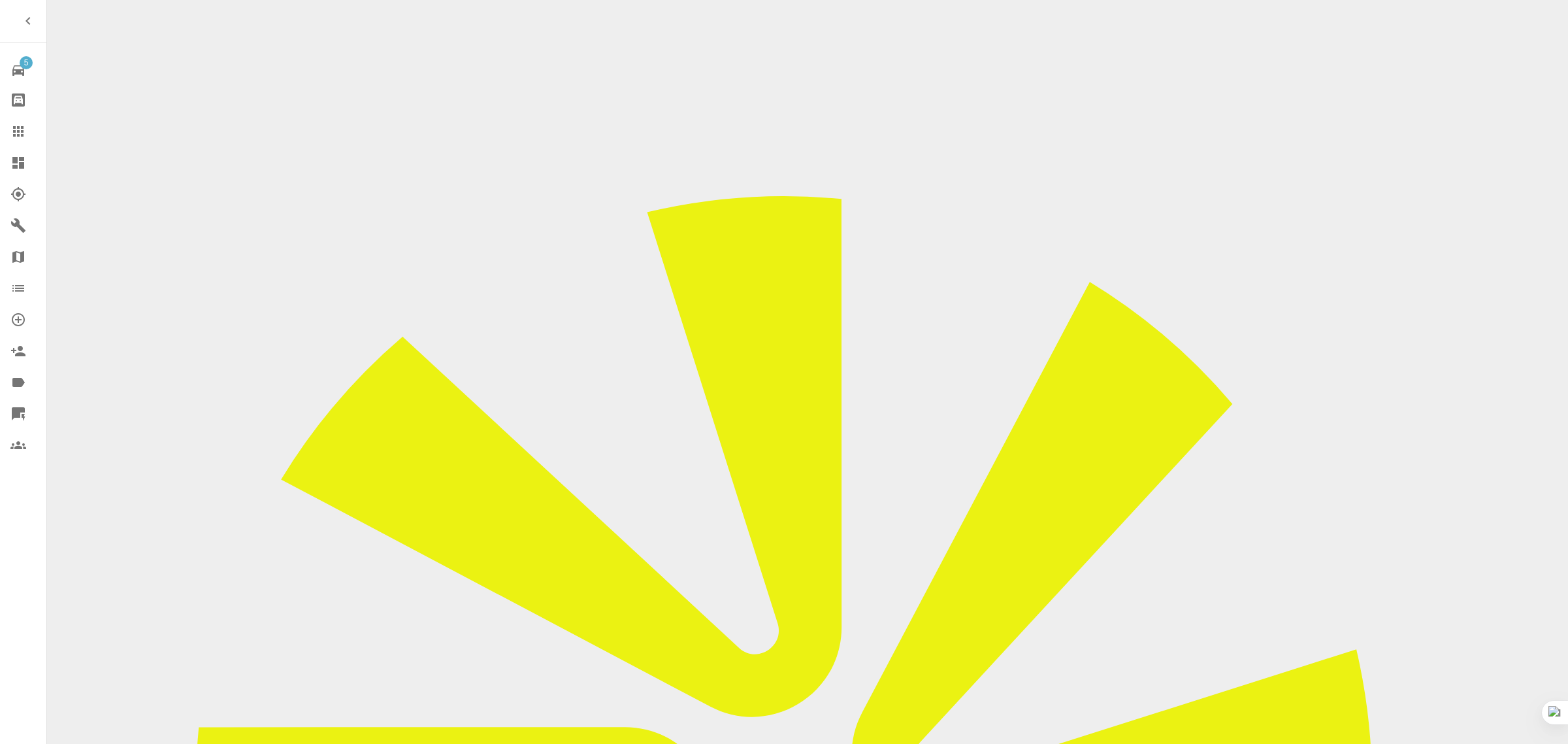
click at [25, 134] on icon at bounding box center [18, 131] width 15 height 15
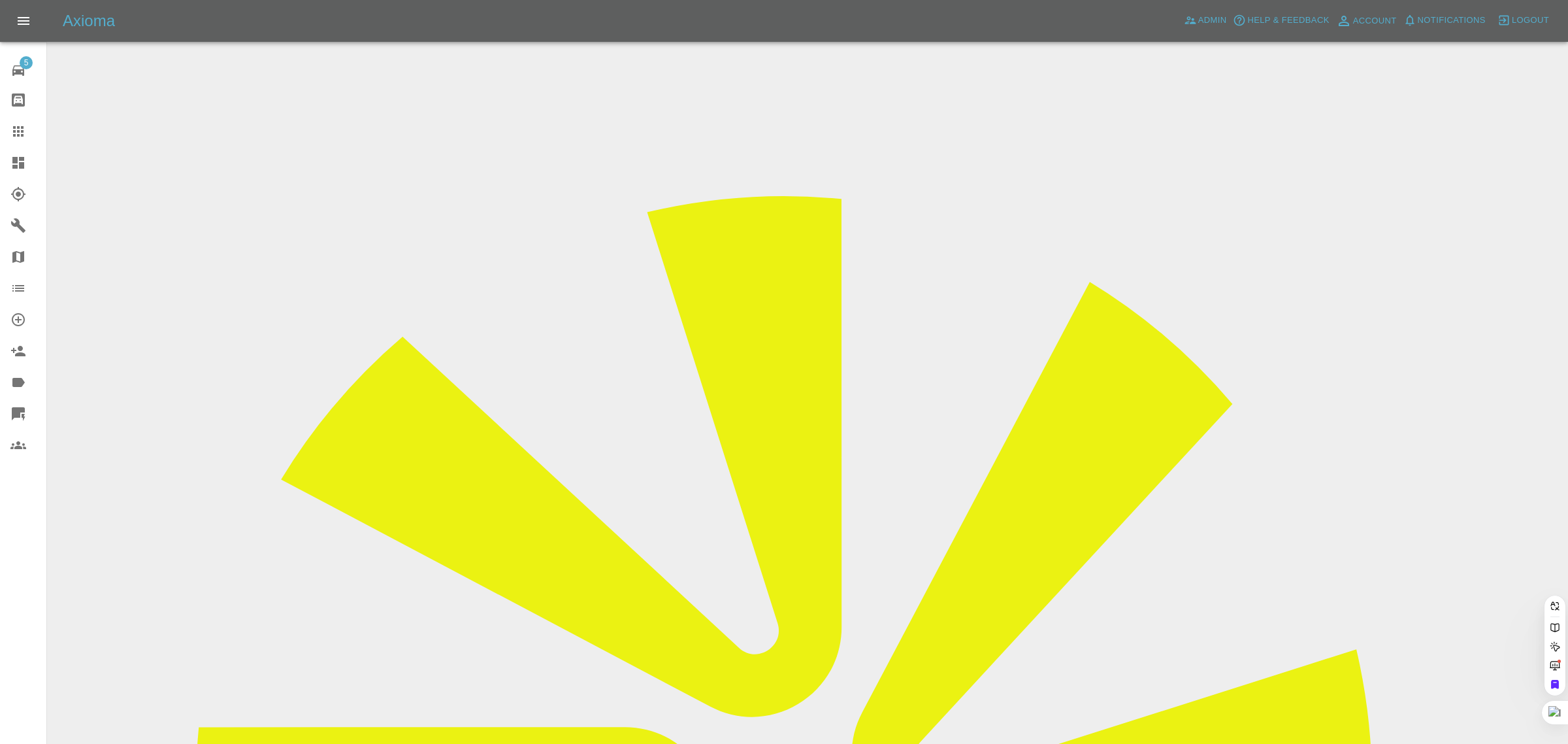
paste input "problec@hotmail.co.uk"
type input "problec@hotmail.co.uk"
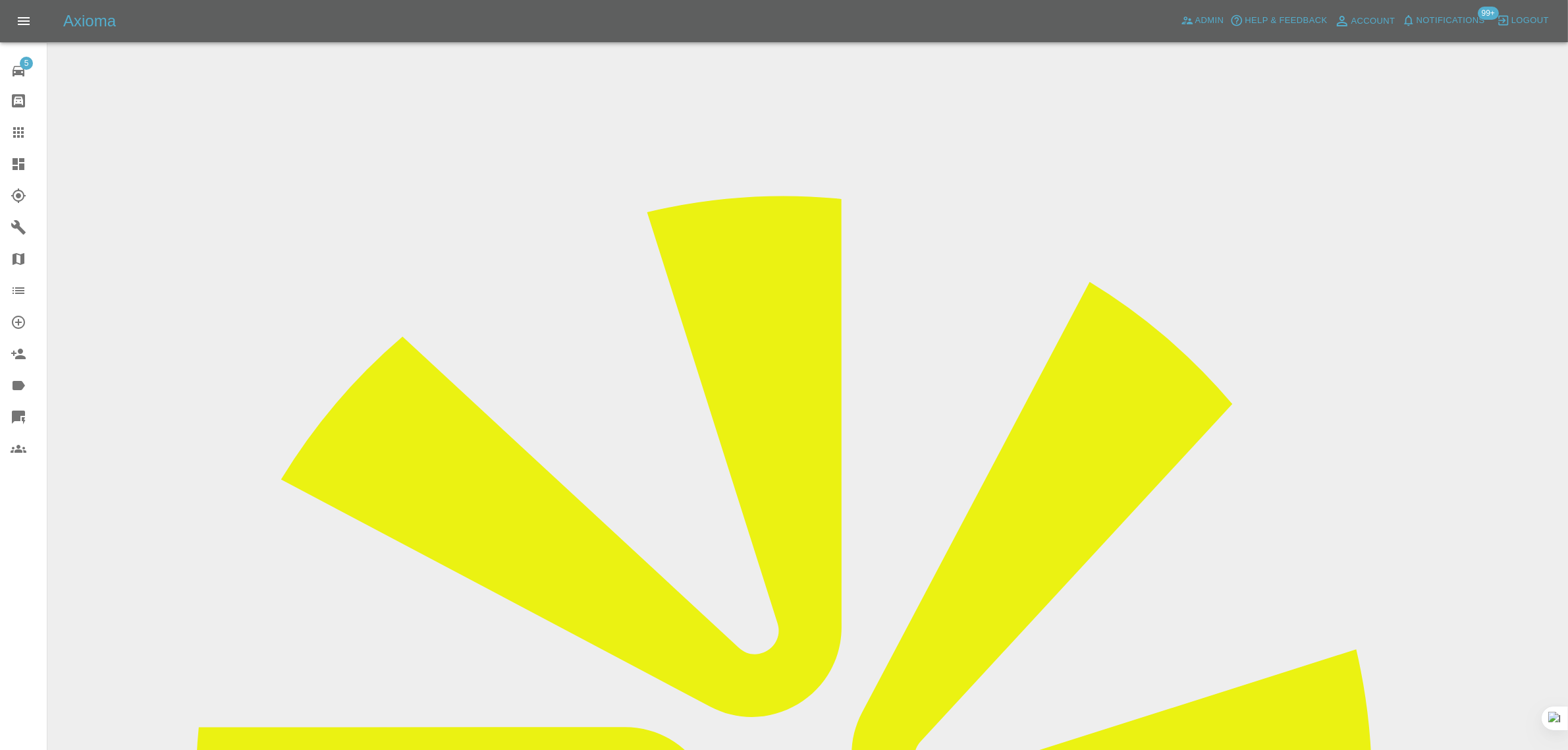
click at [22, 557] on div "5 Repair home Bodyshop home Claims Dashboard Explorer Garages Map Organization …" at bounding box center [23, 375] width 47 height 750
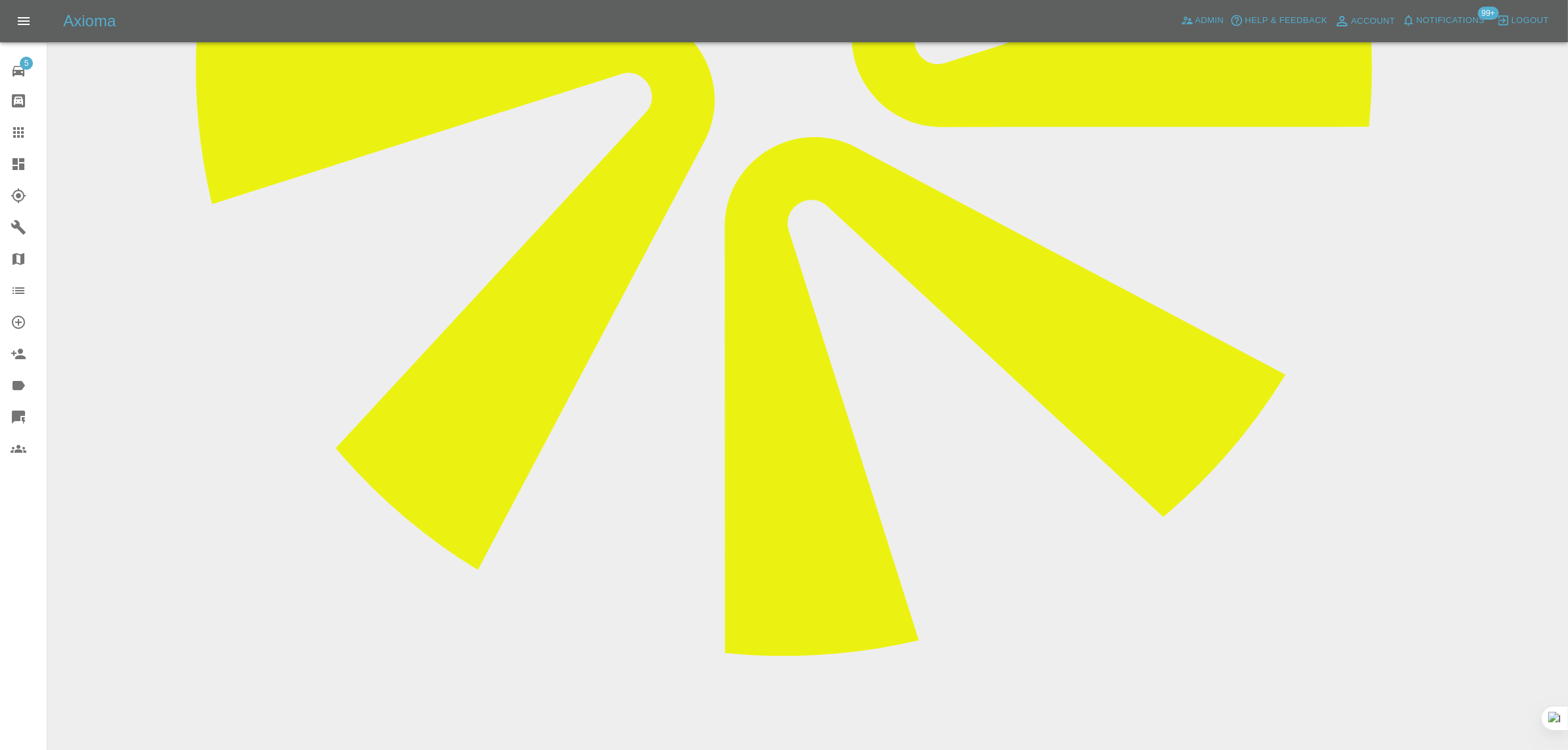
scroll to position [741, 0]
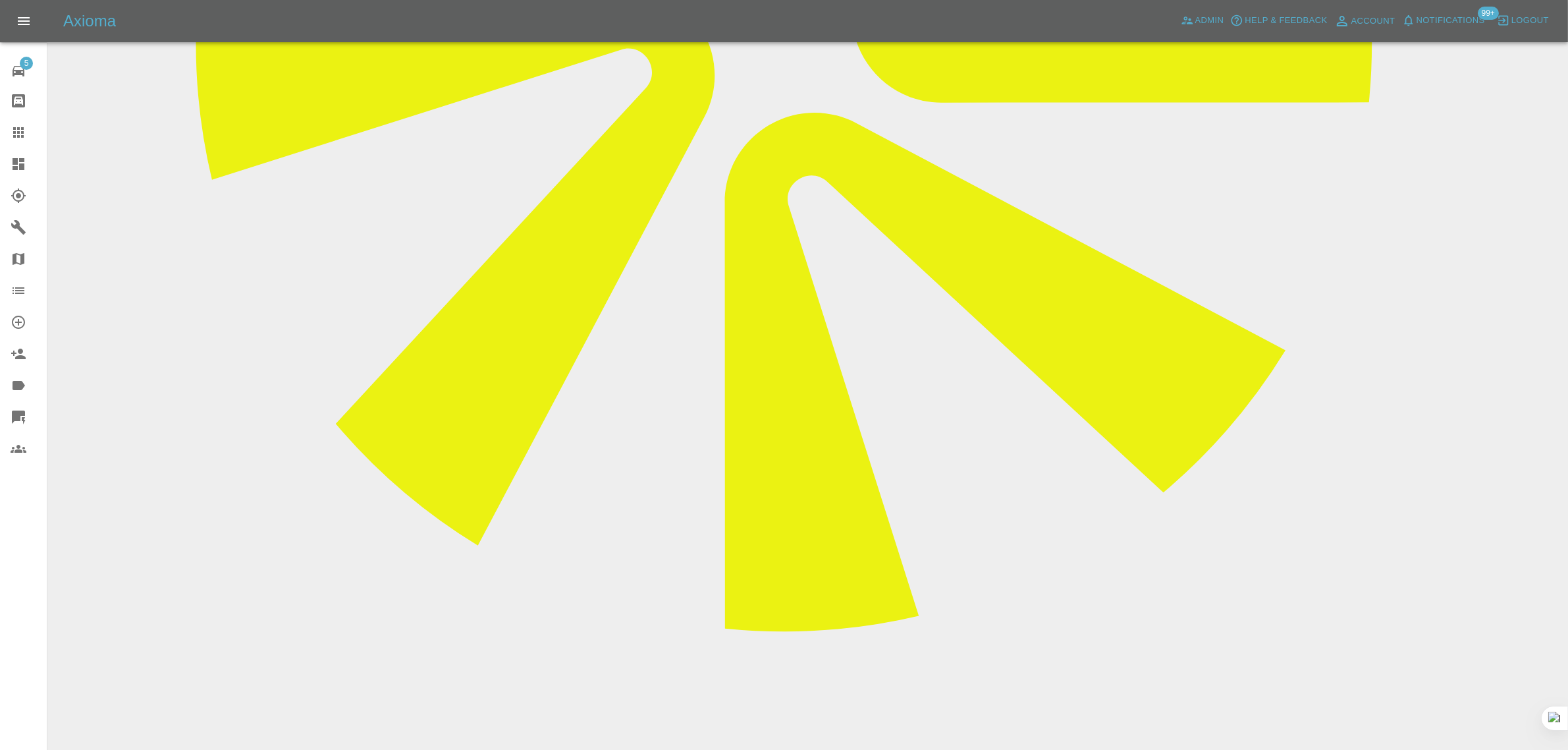
paste textarea "I paid my £38 deposit, after being lead to believe you carried out chip repair.…"
type textarea "I paid my £38 deposit, after being lead to believe you carried out chip repair.…"
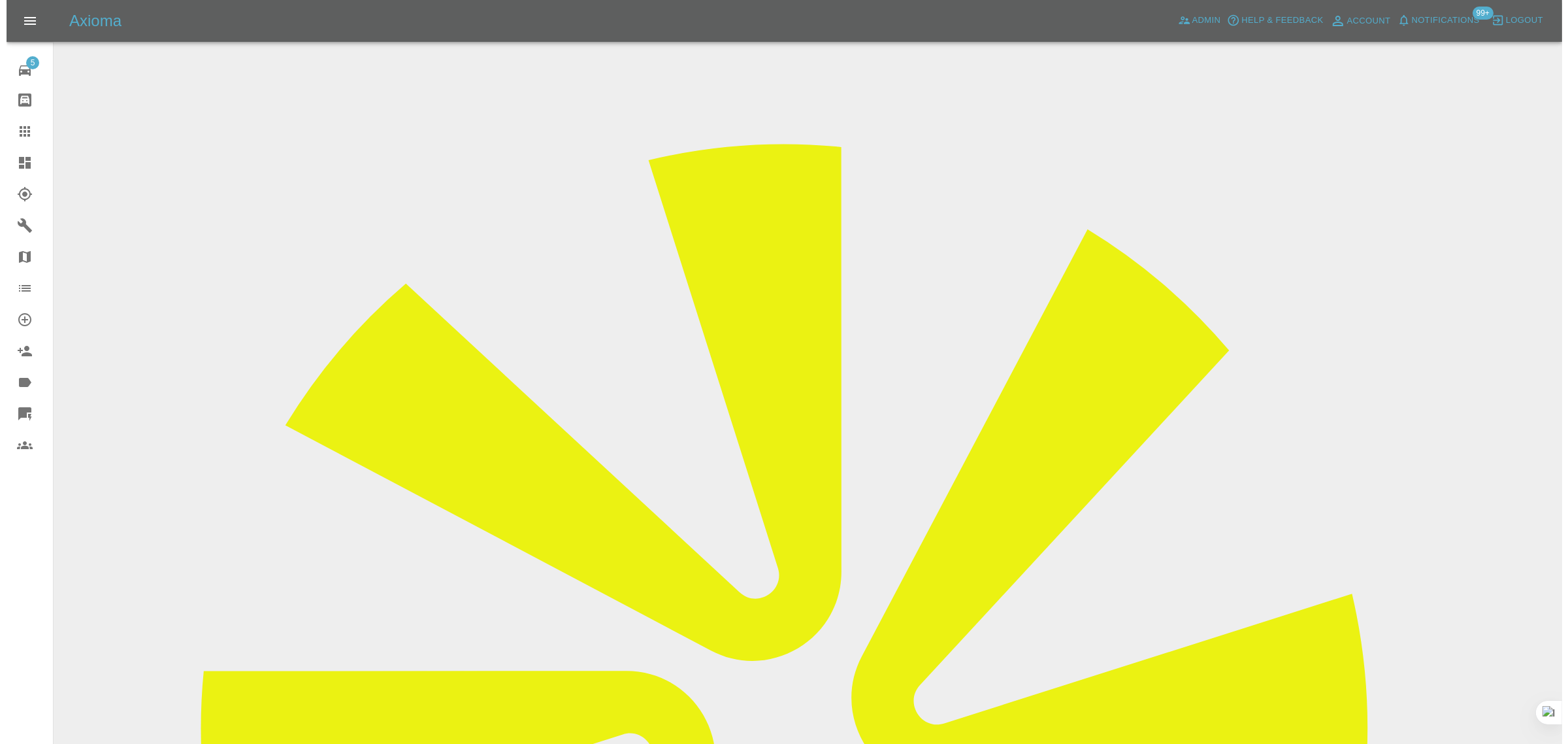
scroll to position [0, 0]
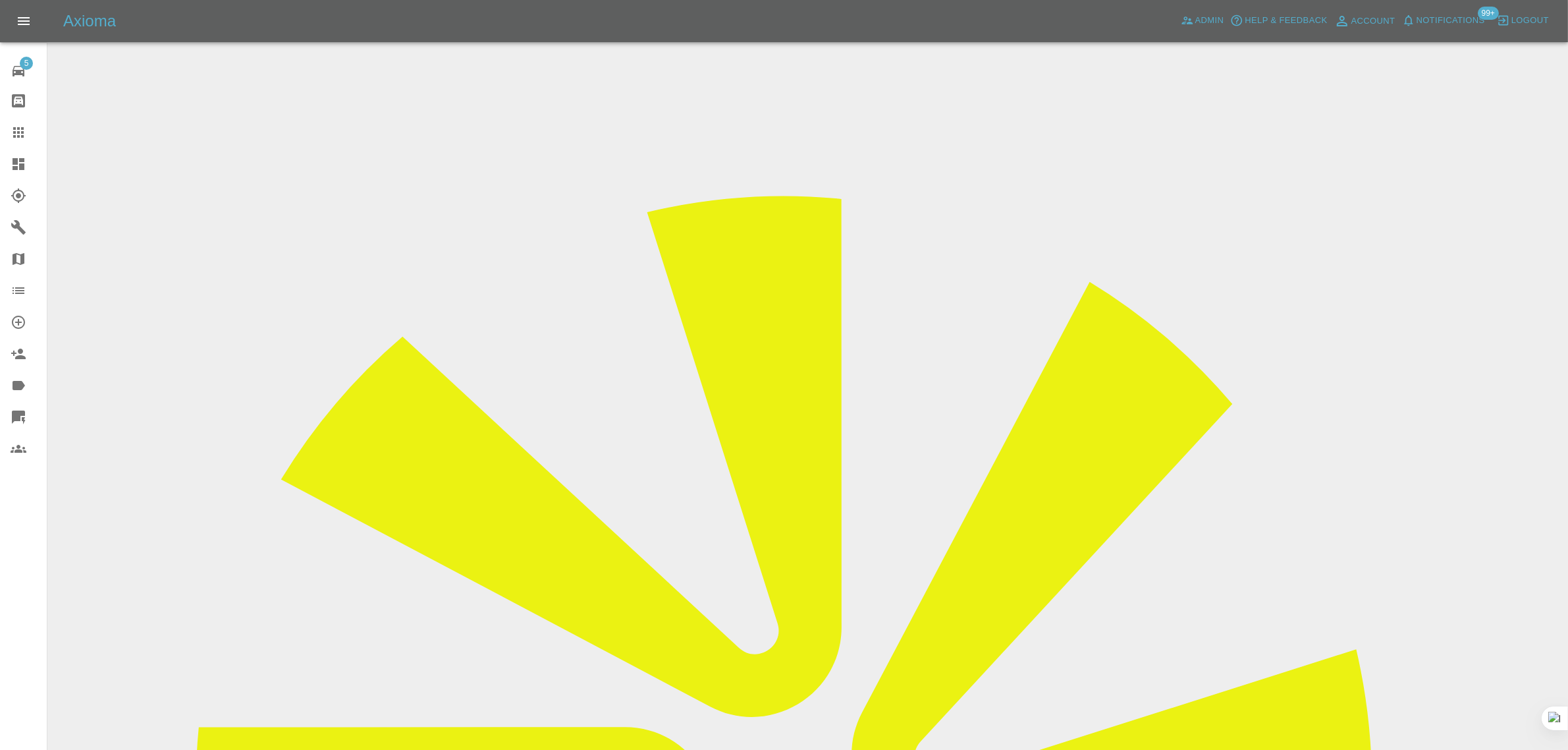
click at [25, 129] on icon at bounding box center [19, 132] width 15 height 15
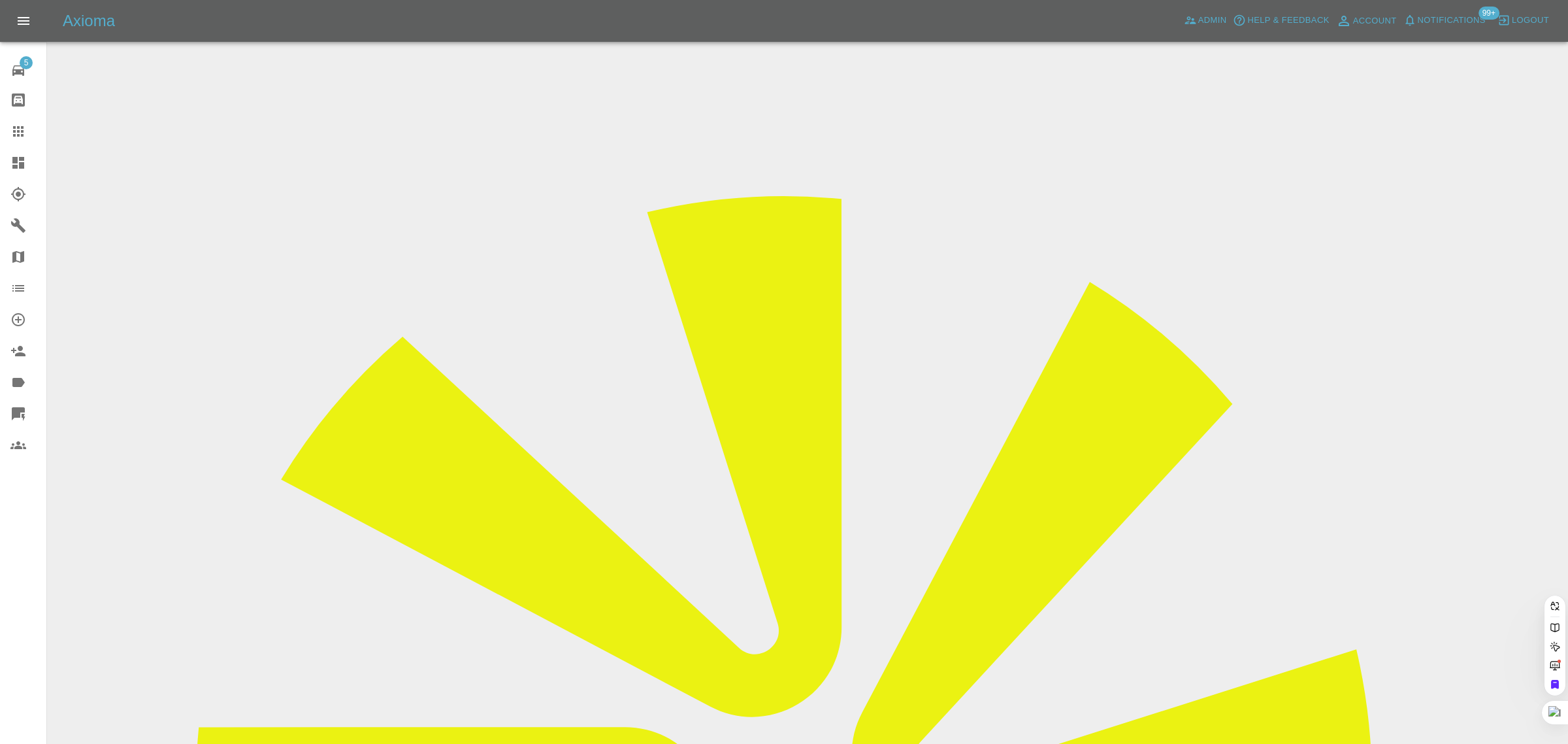
paste input "paul_brice@yahoo.com"
type input "paul_brice@yahoo.com"
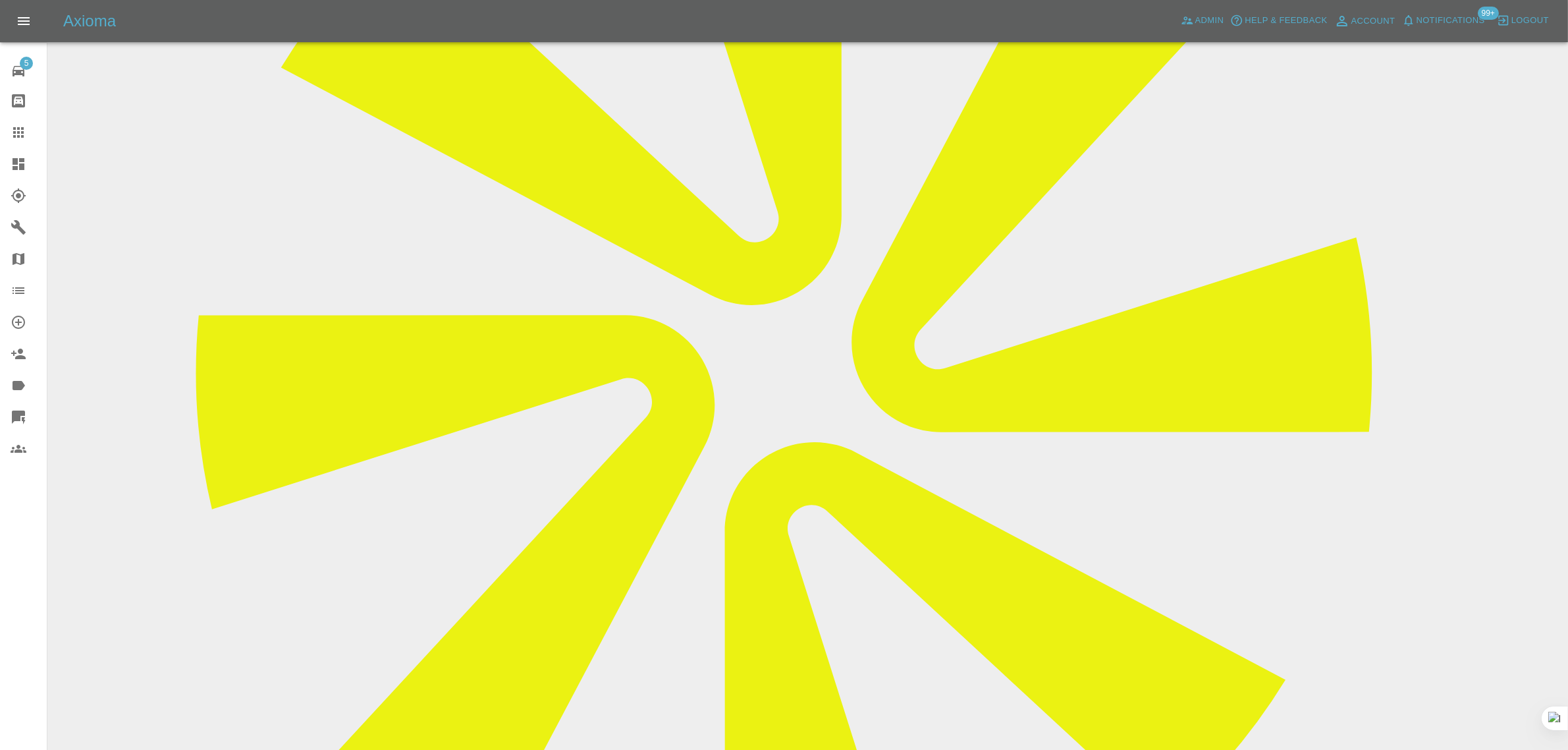
scroll to position [741, 0]
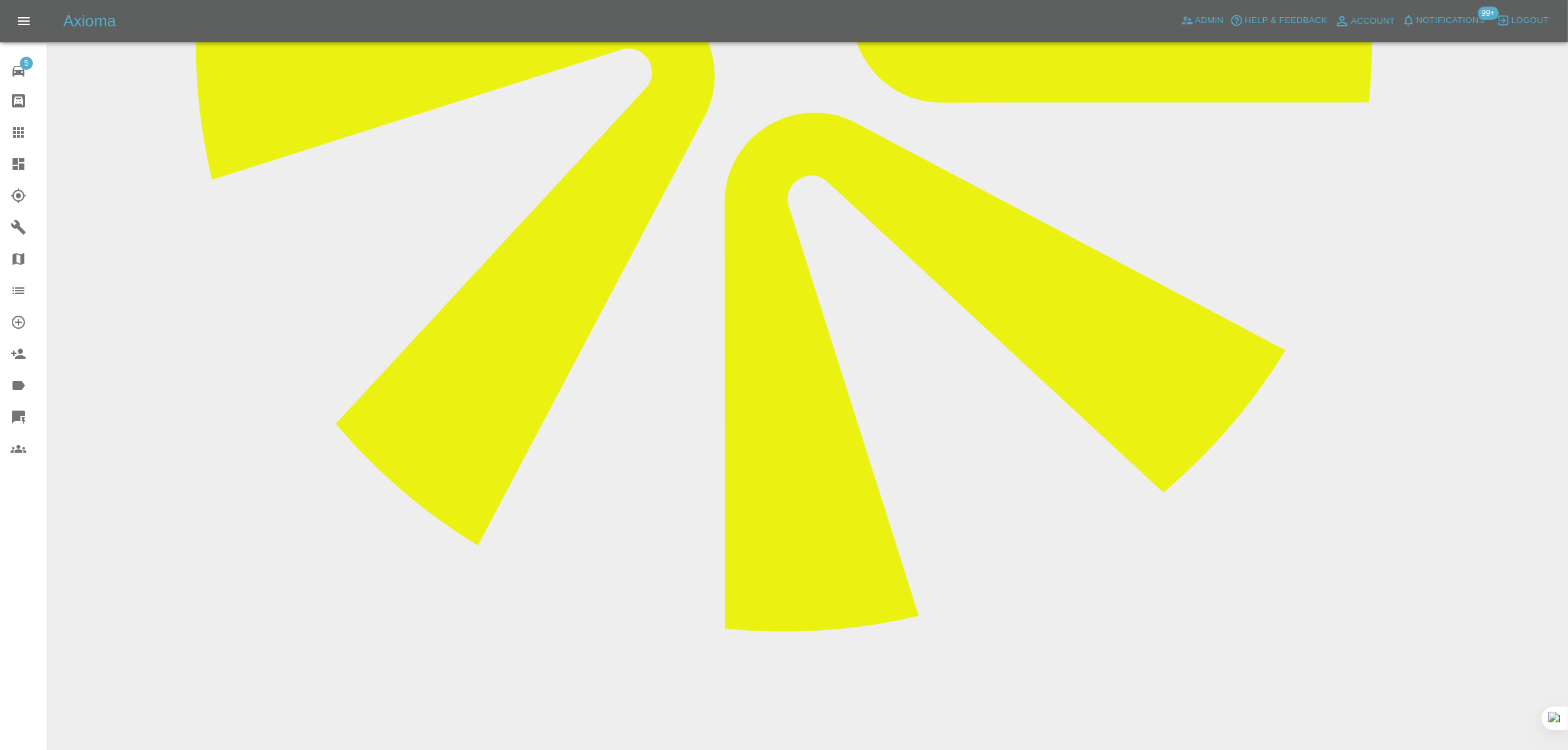
paste textarea "Hi thanks for the reply can I have a refund please, thanks Paul Brice Sent from…"
type textarea "Hi thanks for the reply can I have a refund please, thanks Paul Brice Sent from…"
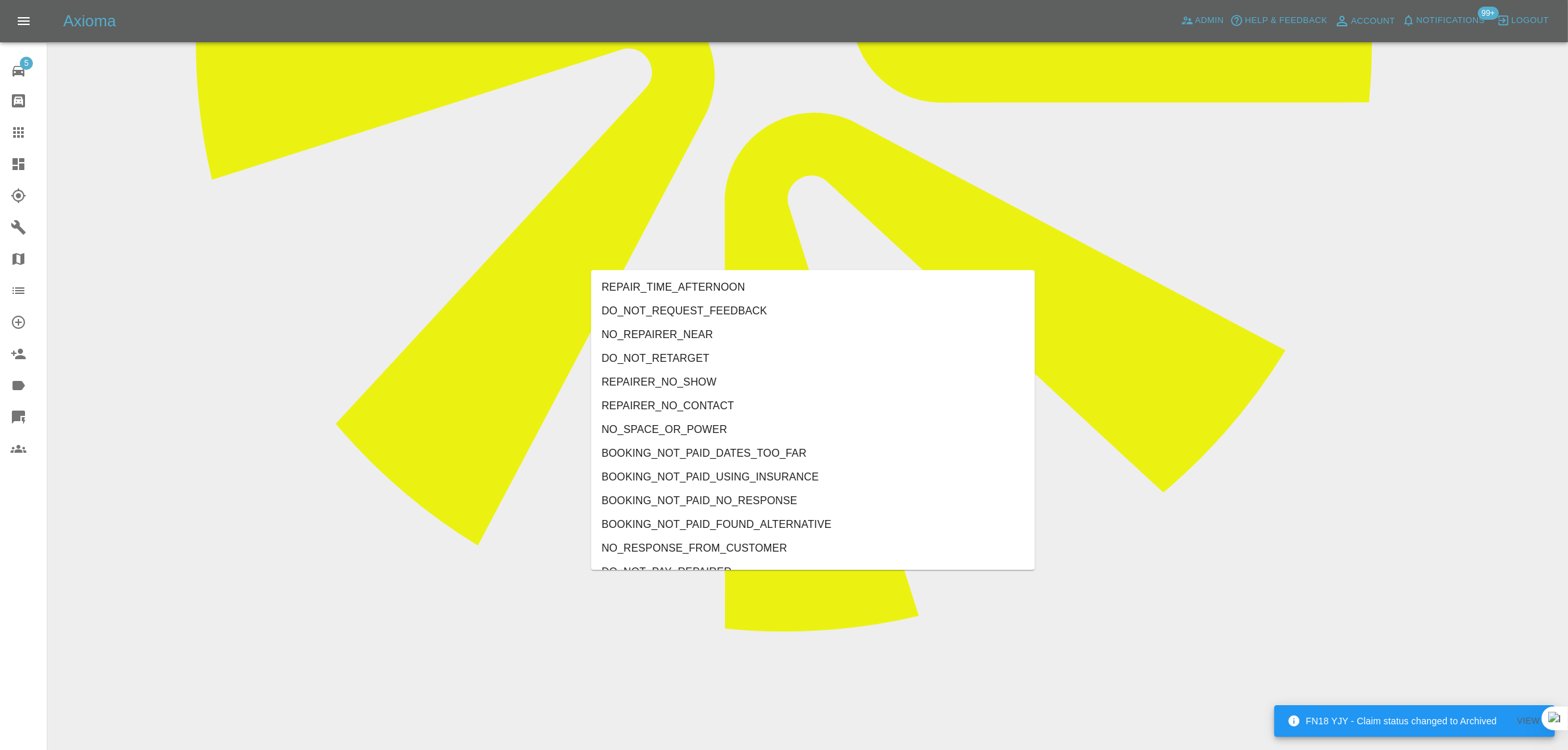
type input "no"
click at [689, 399] on li "REPAIRER_NO_CONTACT" at bounding box center [813, 406] width 444 height 24
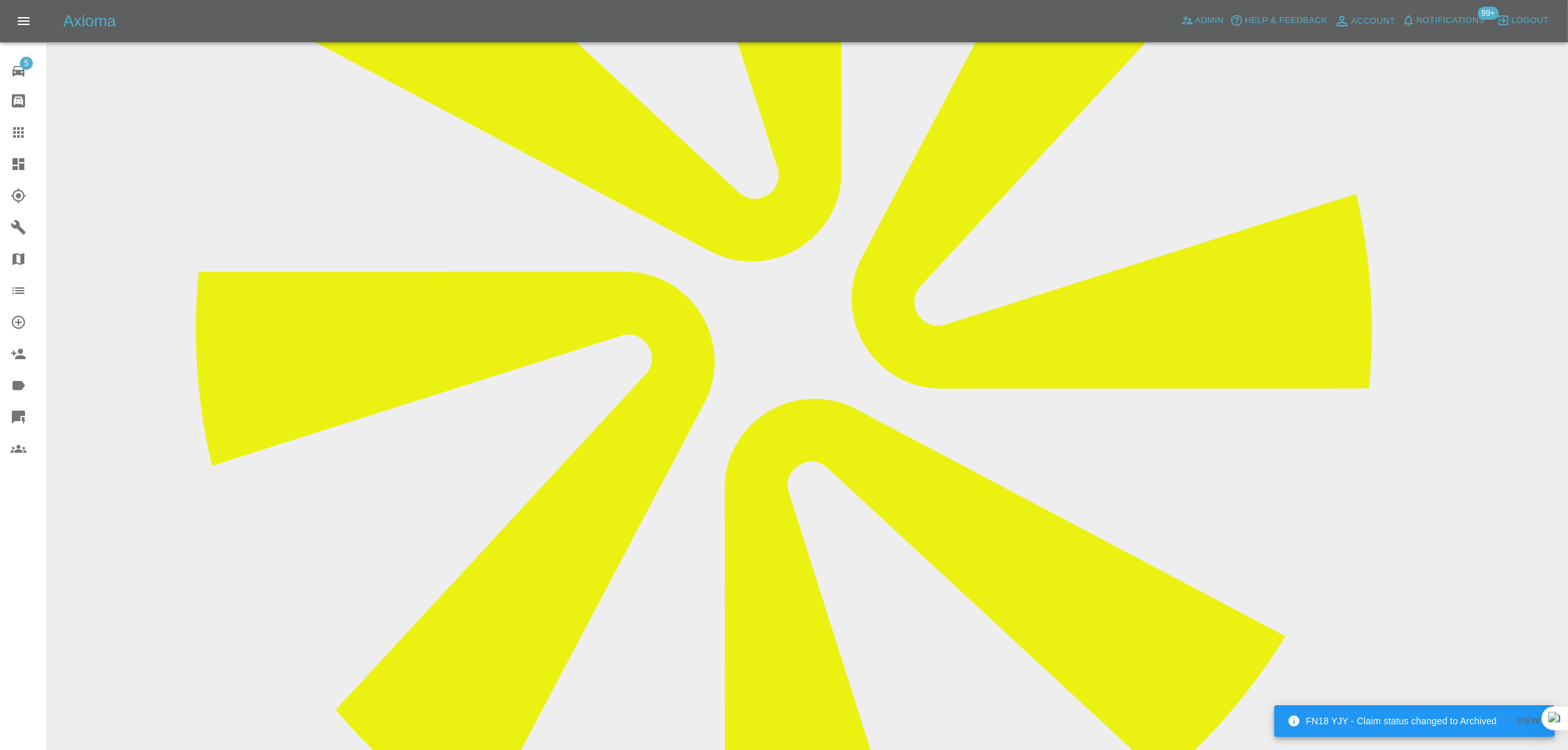
scroll to position [165, 0]
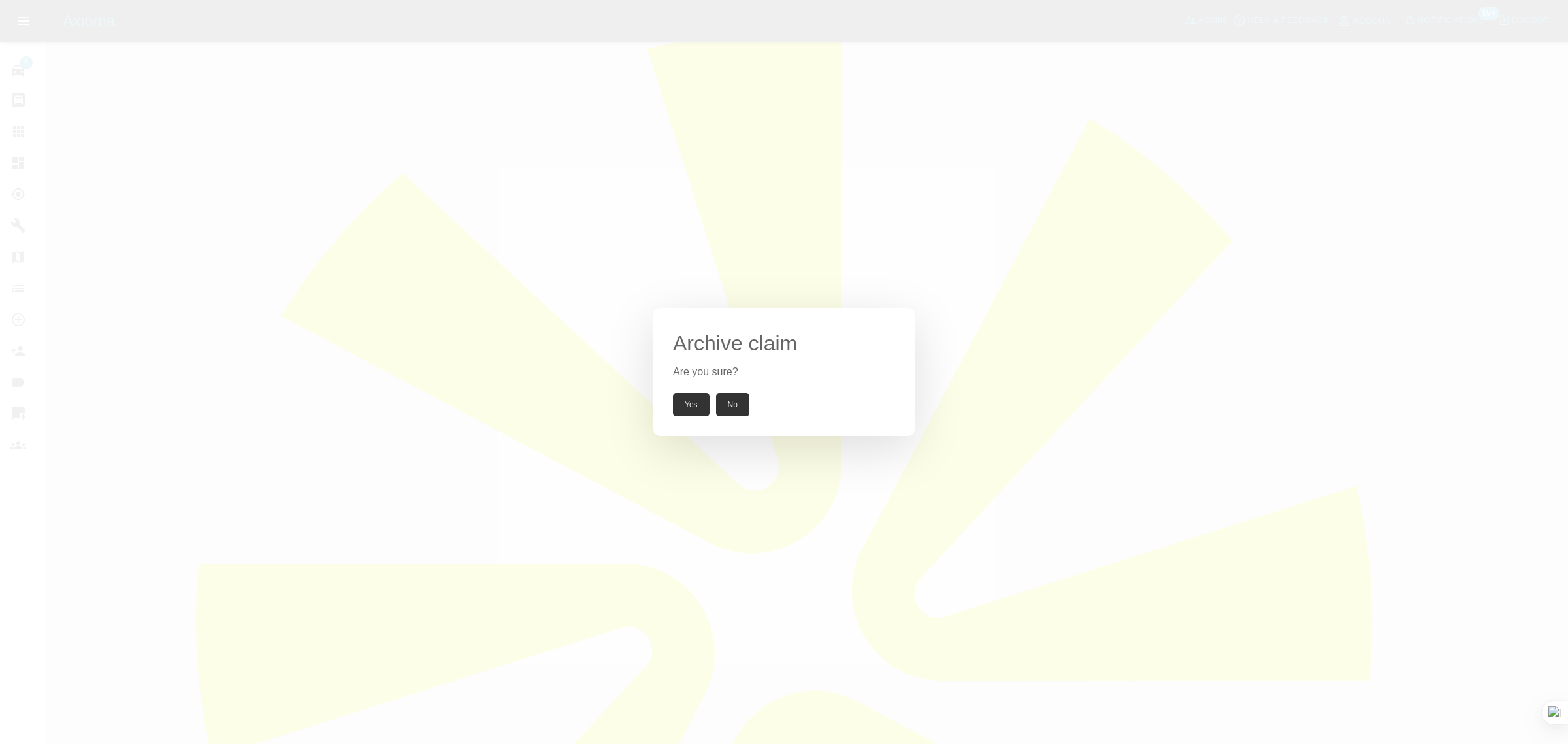
click at [673, 407] on button "Yes" at bounding box center [692, 404] width 37 height 24
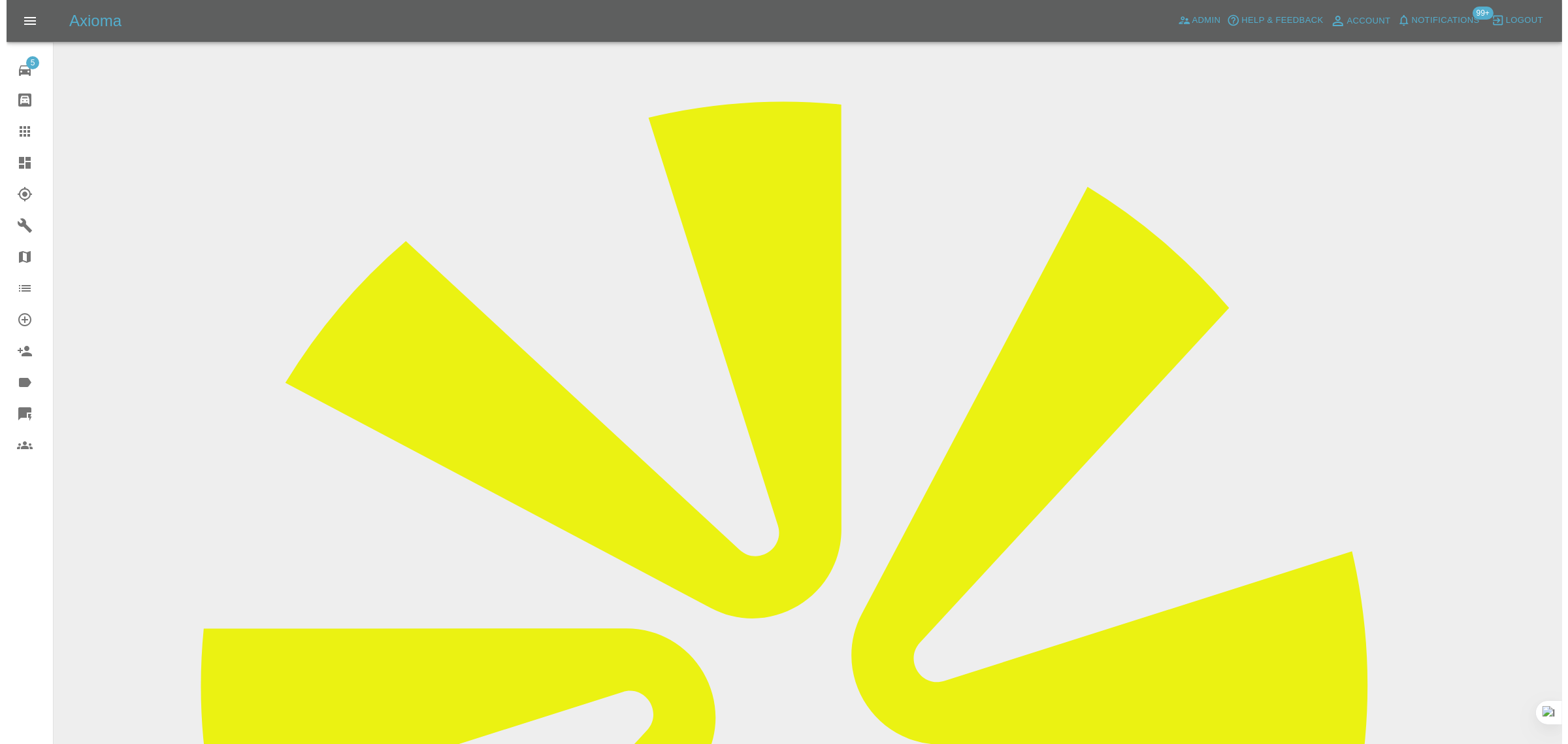
scroll to position [0, 0]
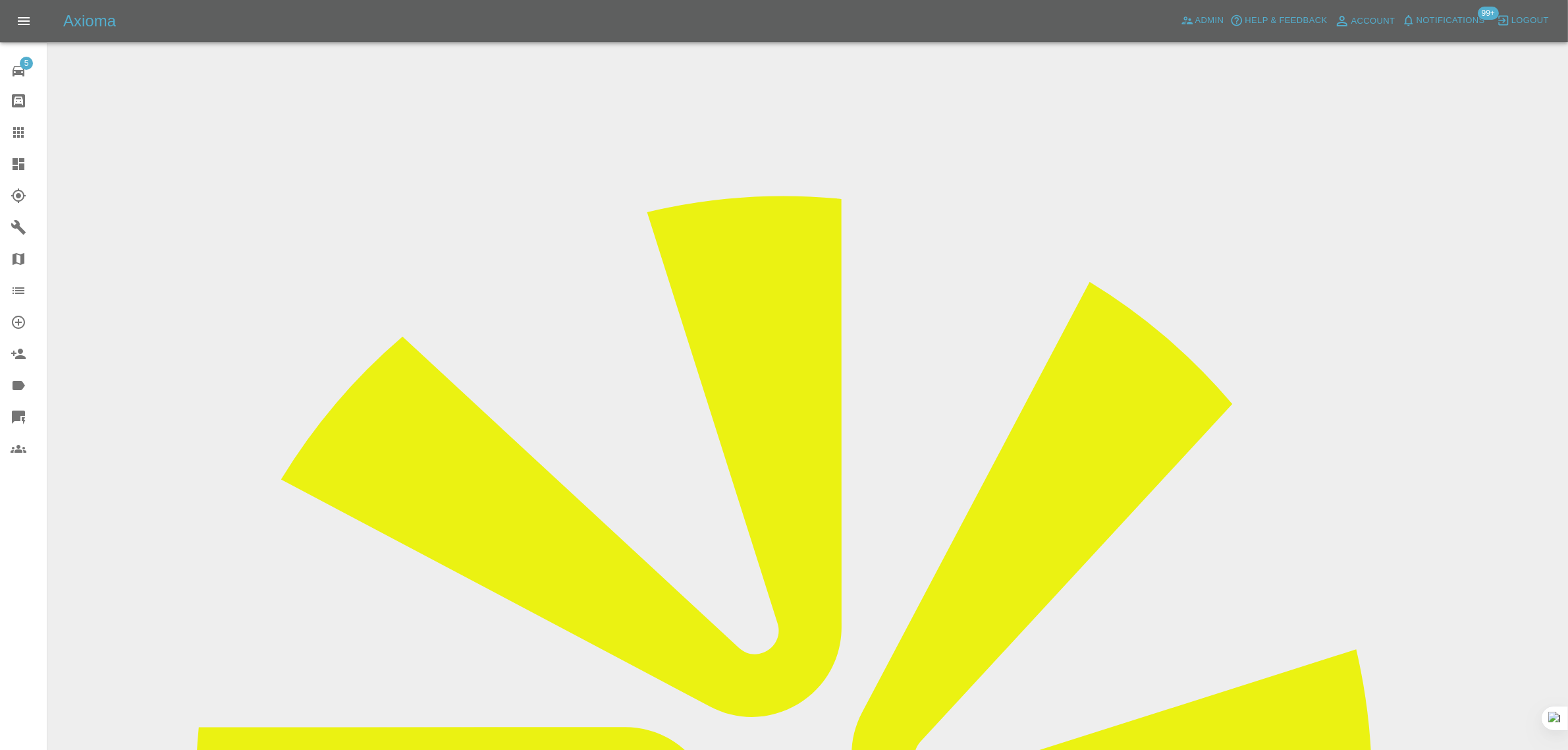
drag, startPoint x: 821, startPoint y: 441, endPoint x: 959, endPoint y: 448, distance: 138.2
copy tr "paul_brice@yahoo.com"
click at [28, 130] on div at bounding box center [29, 132] width 37 height 15
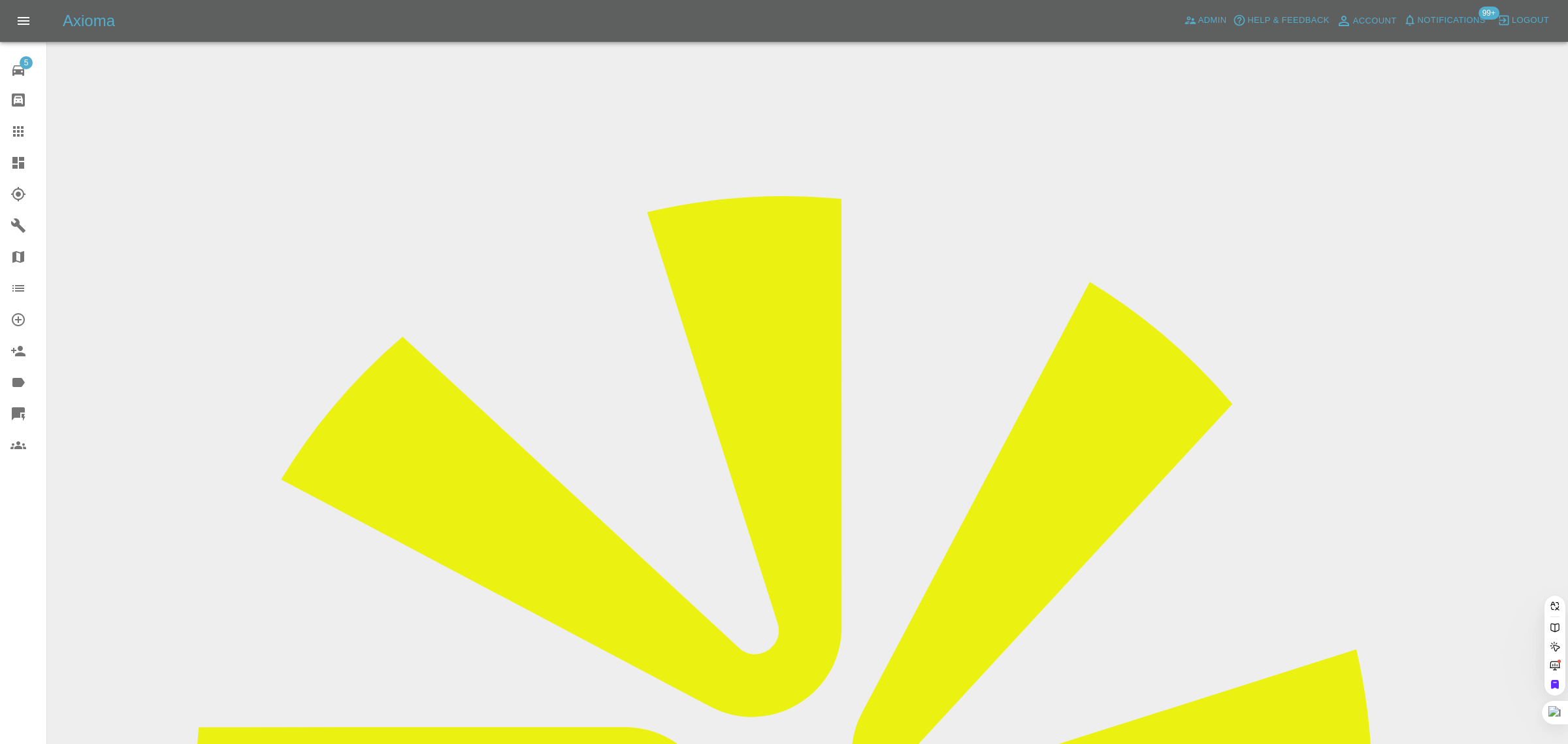
paste input "teppaw@outlook.com"
type input "teppaw@outlook.co"
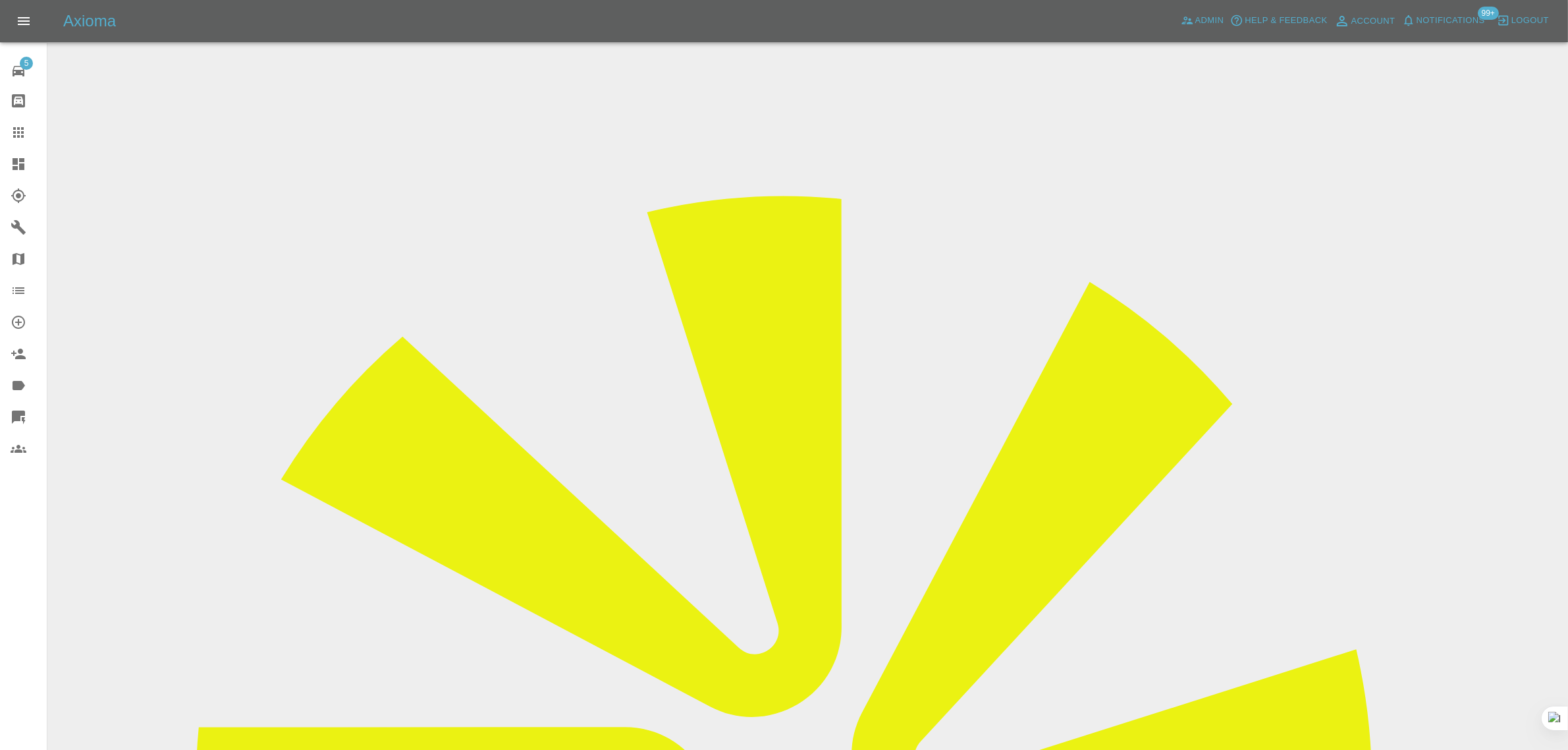
click at [19, 139] on icon at bounding box center [19, 132] width 15 height 15
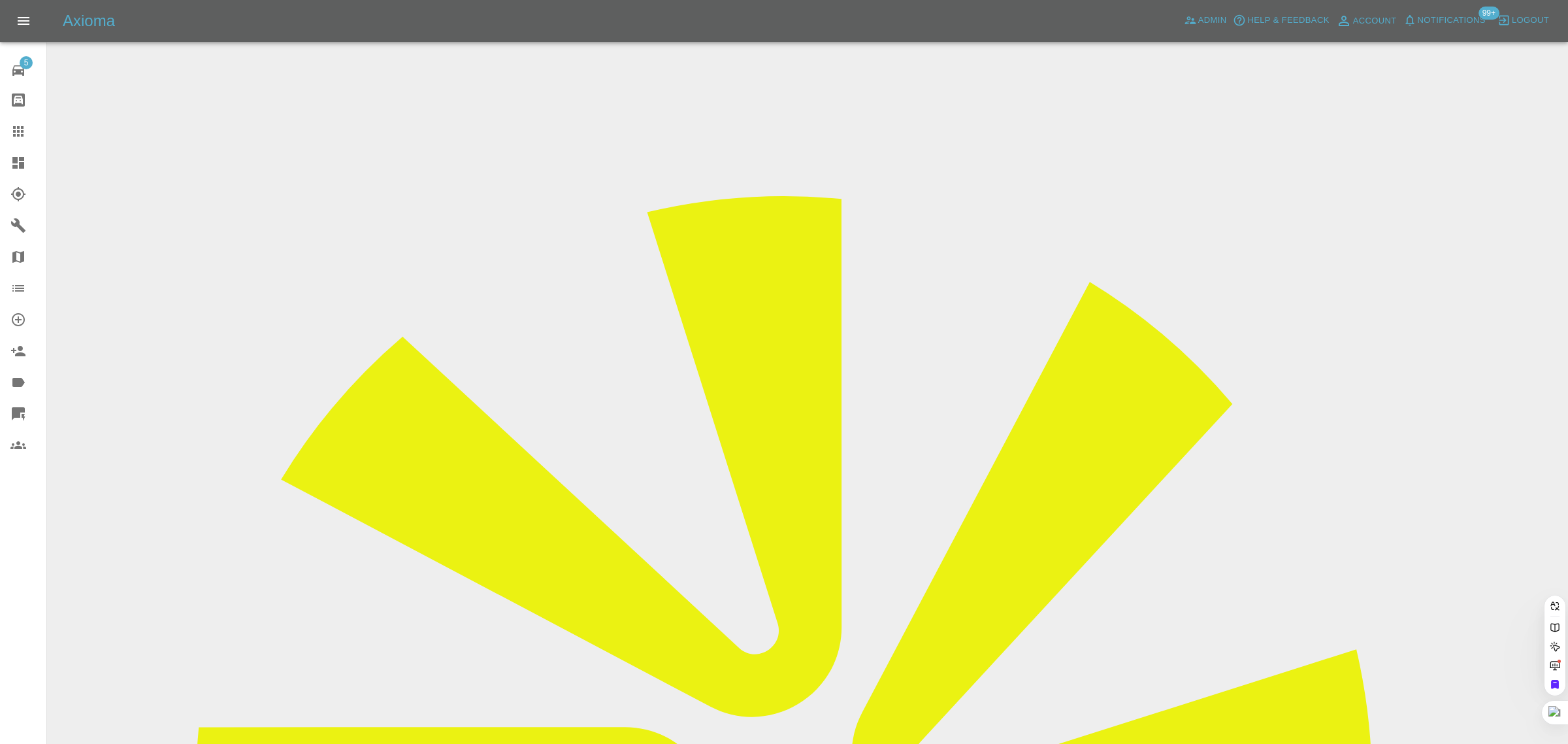
paste input "chanakawarnapura@yahoo.co.uk"
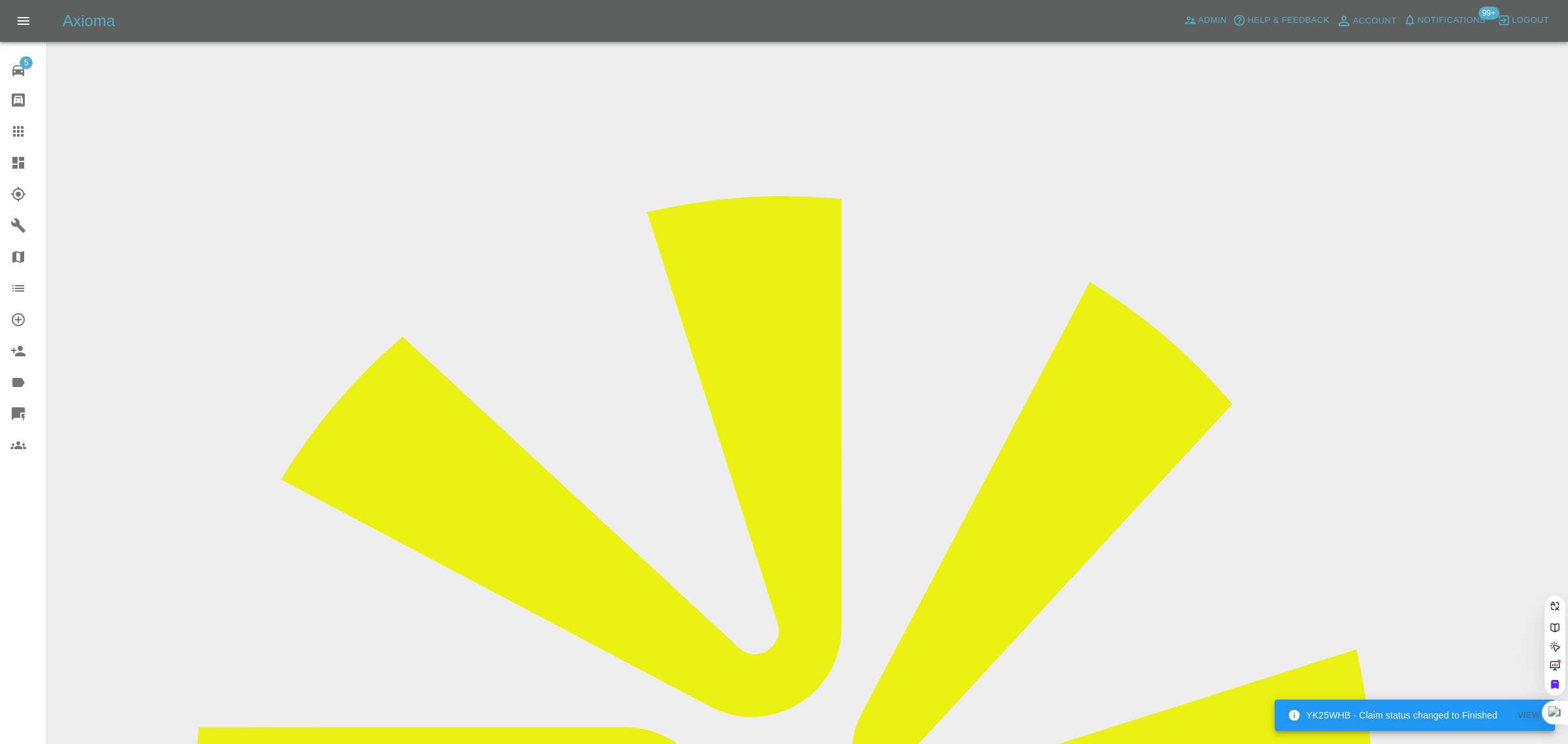
type input "chanakawarnapura@yahoo.co.uk"
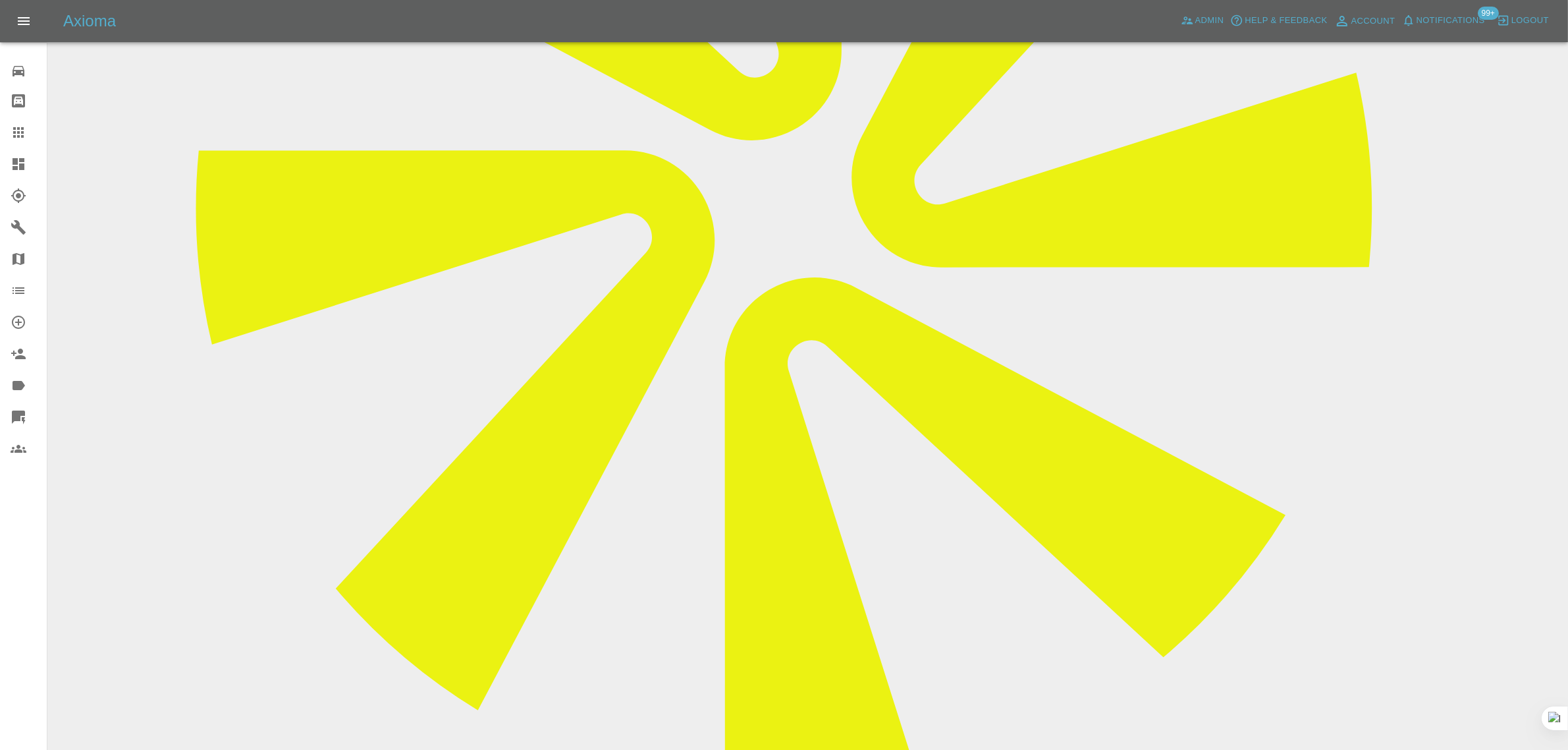
scroll to position [83, 0]
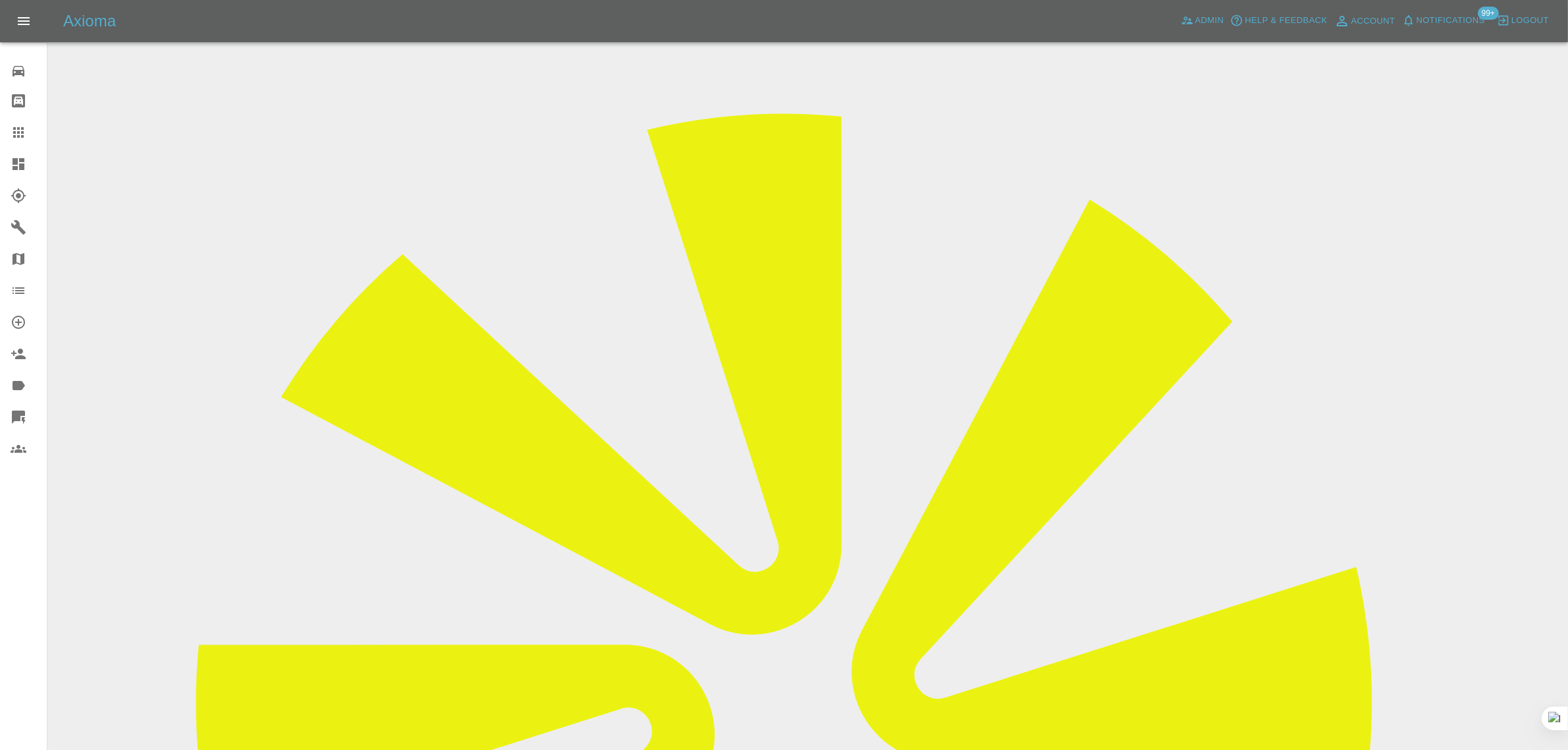
drag, startPoint x: 798, startPoint y: 356, endPoint x: 964, endPoint y: 346, distance: 166.3
copy td "[EMAIL_ADDRESS][DOMAIN_NAME]"
